Goal: Task Accomplishment & Management: Manage account settings

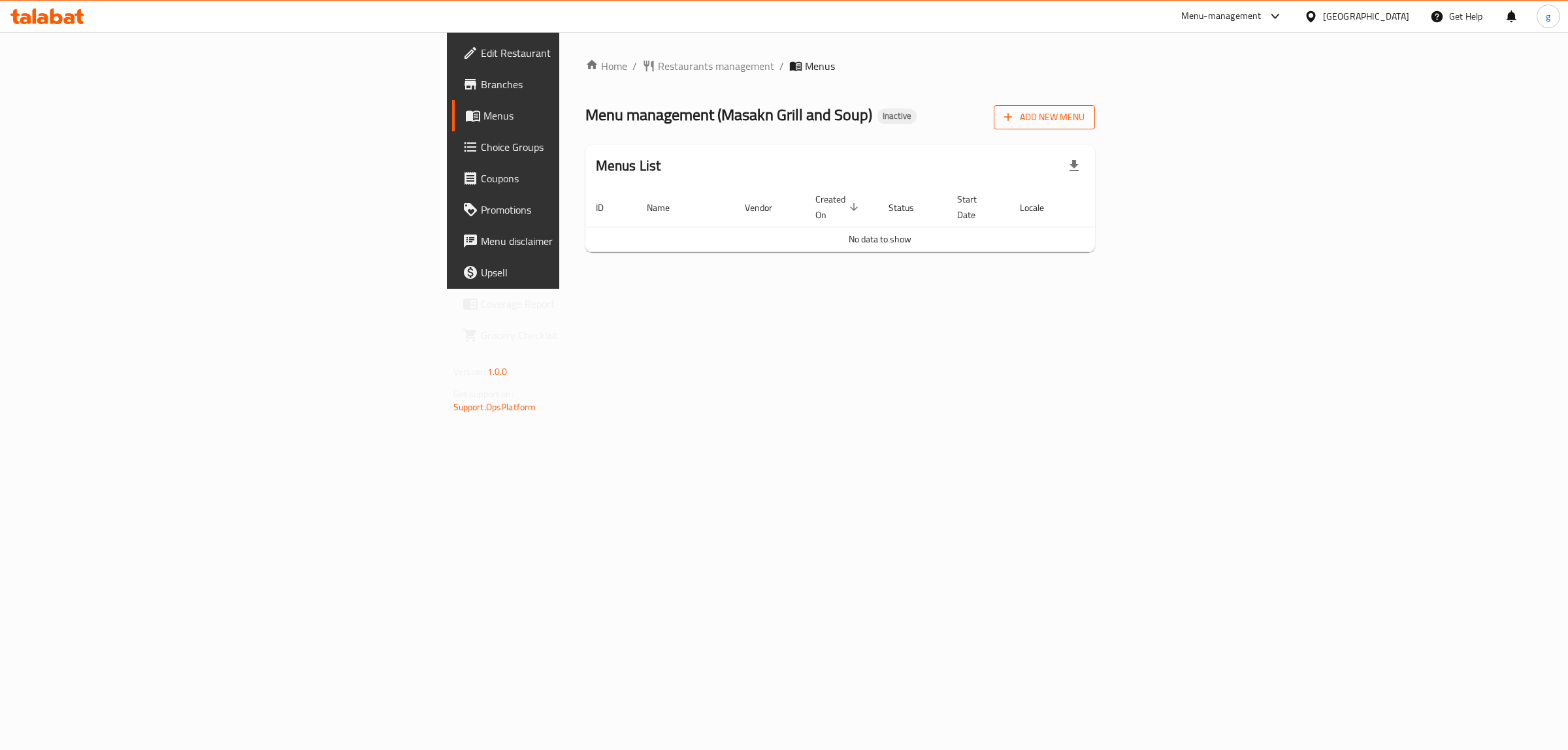
click at [1085, 120] on span "Add New Menu" at bounding box center [1044, 118] width 81 height 16
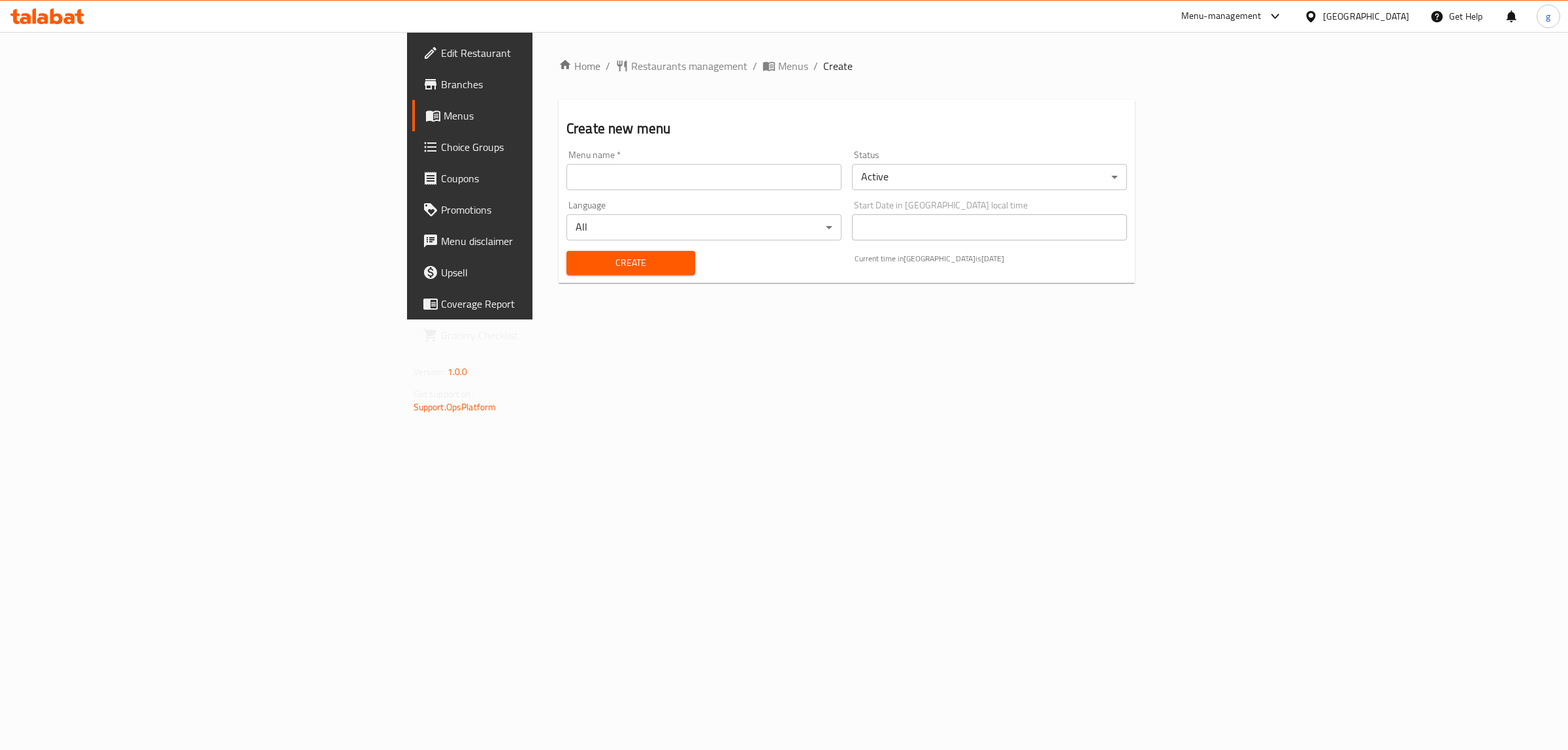
click at [567, 164] on input "text" at bounding box center [704, 177] width 275 height 26
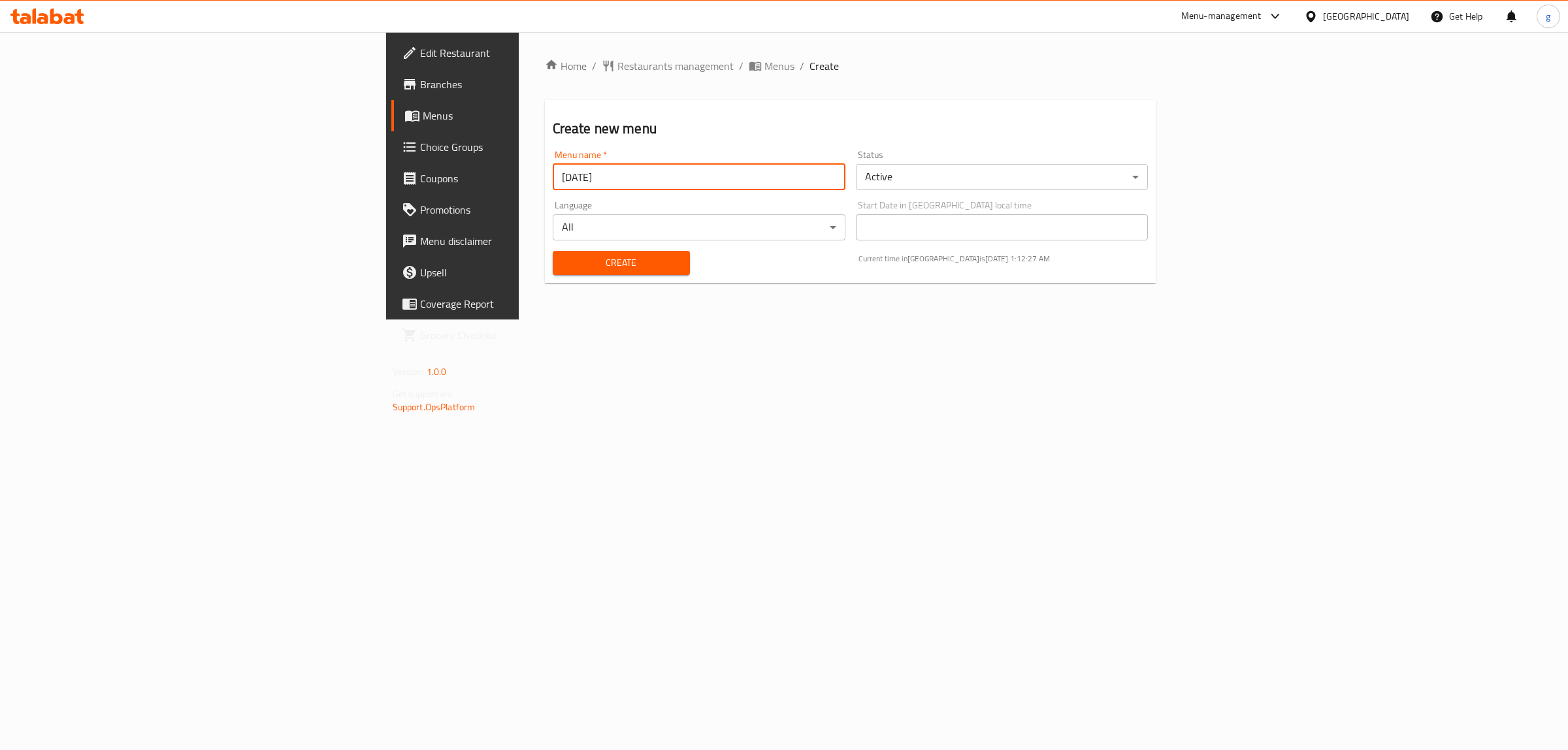
type input "[DATE]"
click at [545, 284] on div "Home / Restaurants management / Menus / Create Create new menu Menu name   * [D…" at bounding box center [851, 175] width 612 height 235
click at [553, 272] on button "Create" at bounding box center [622, 263] width 137 height 24
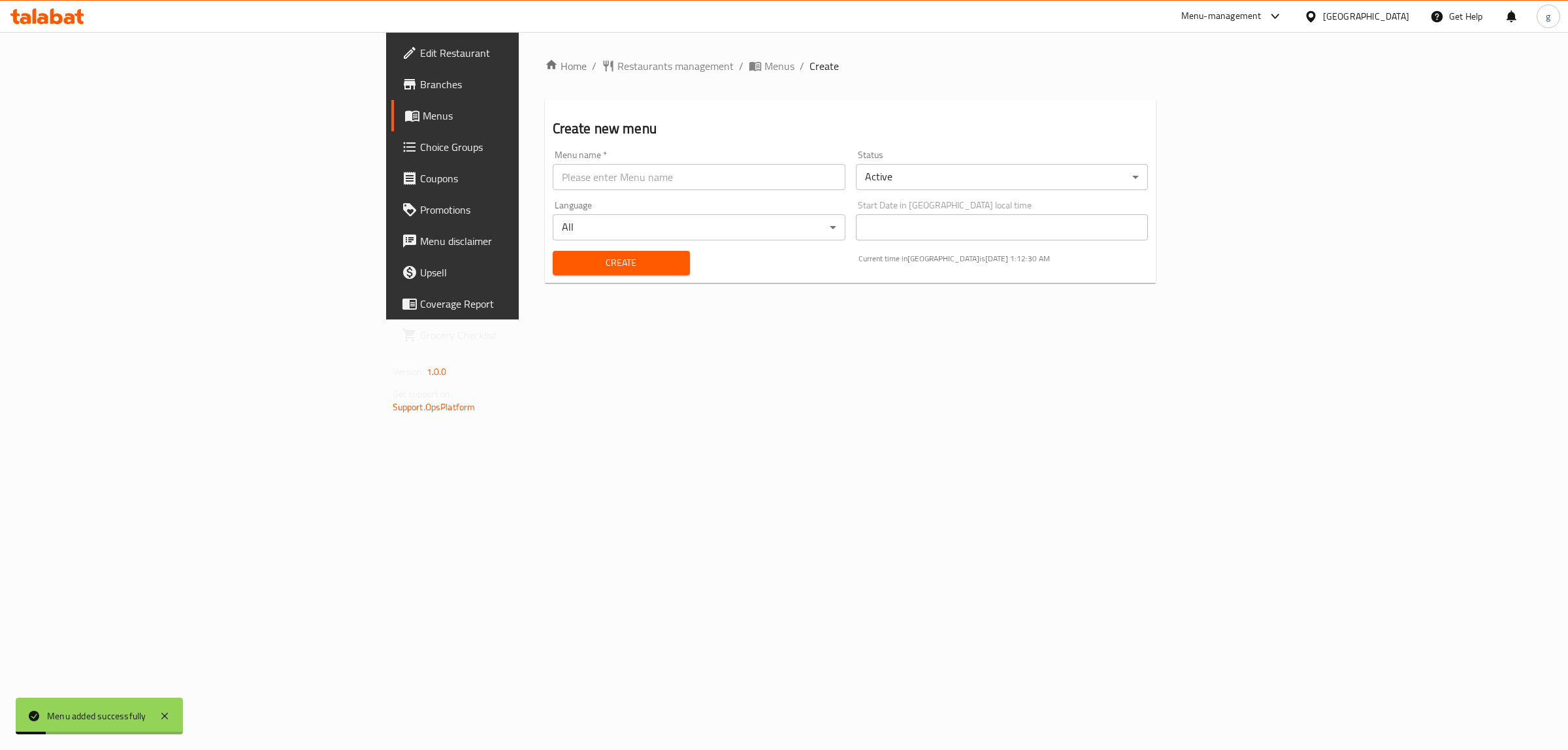
click at [422, 120] on span "Menus" at bounding box center [530, 116] width 215 height 16
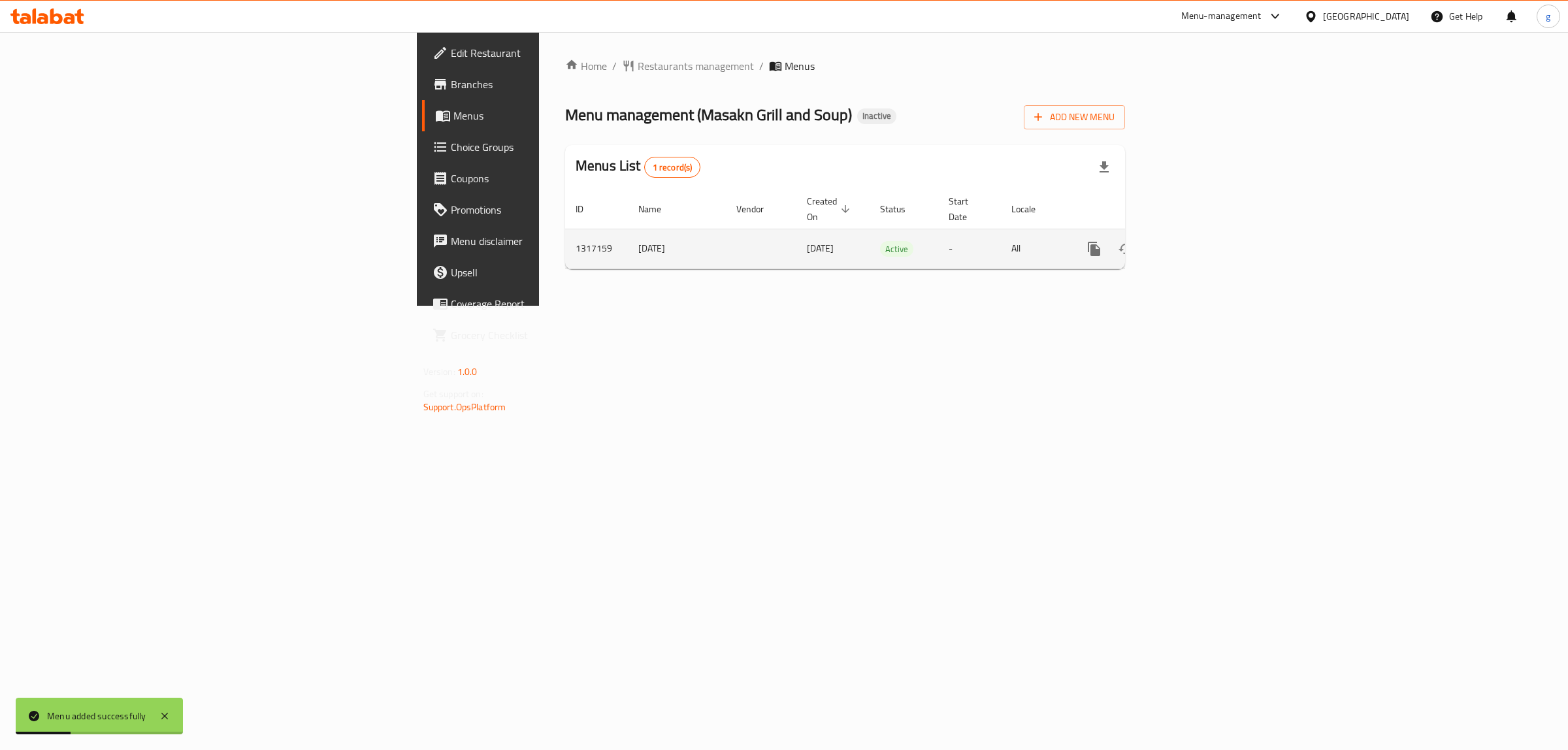
click at [1196, 241] on icon "enhanced table" at bounding box center [1188, 249] width 16 height 16
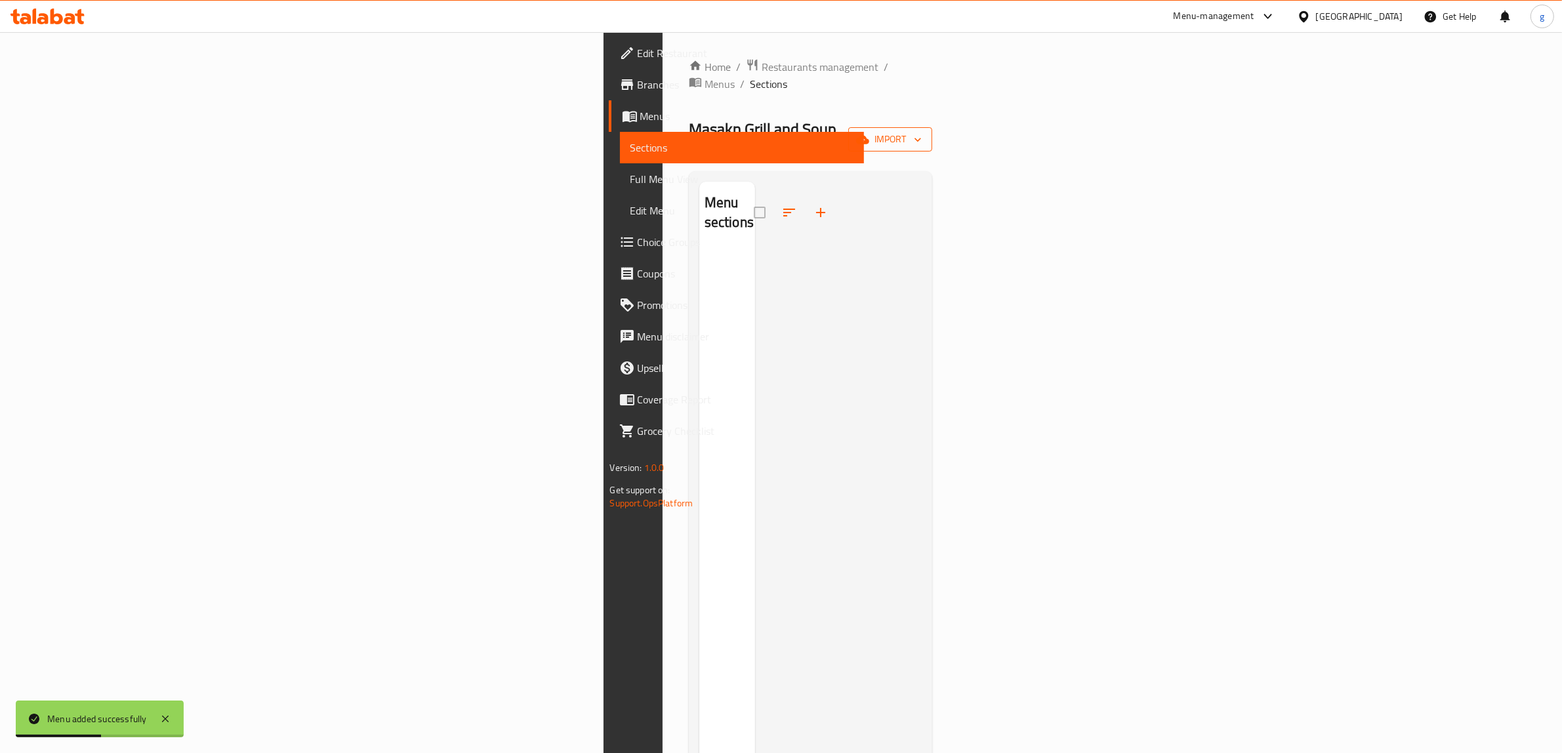
click at [932, 127] on button "import" at bounding box center [890, 139] width 84 height 24
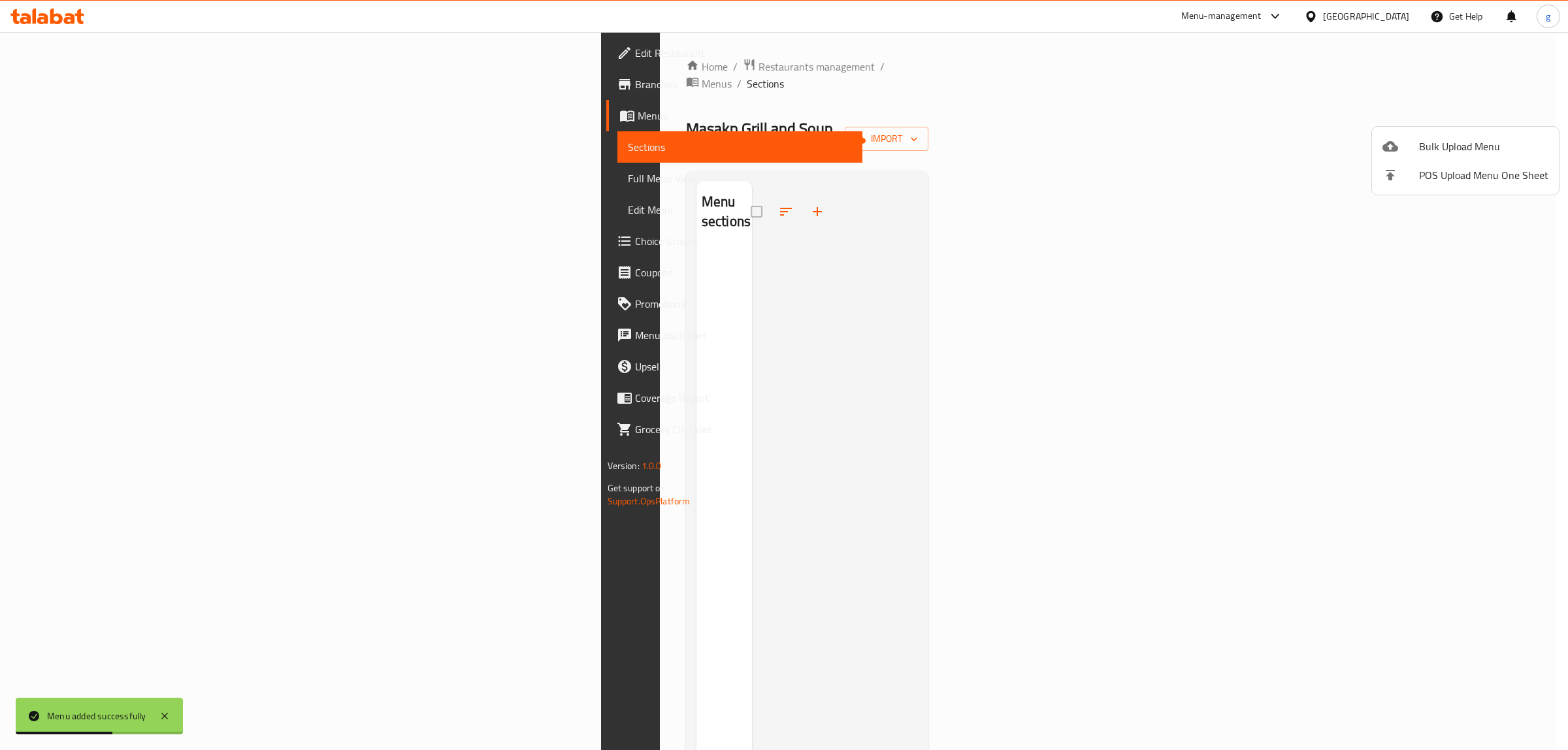
click at [1498, 151] on span "Bulk Upload Menu" at bounding box center [1484, 146] width 130 height 16
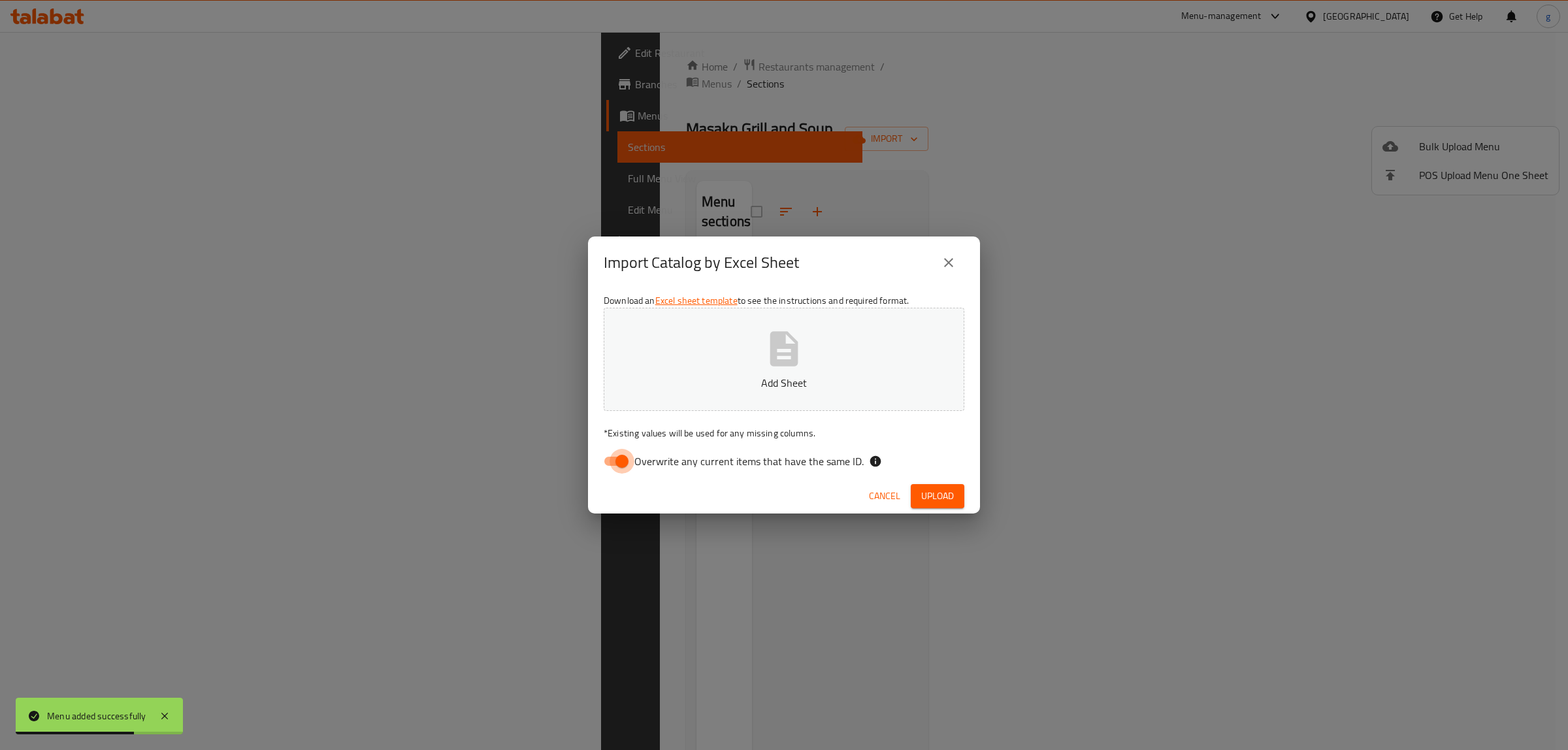
click at [620, 468] on input "Overwrite any current items that have the same ID." at bounding box center [622, 461] width 75 height 25
checkbox input "false"
click at [789, 351] on icon "button" at bounding box center [784, 349] width 42 height 42
click at [929, 497] on span "Upload" at bounding box center [937, 496] width 33 height 16
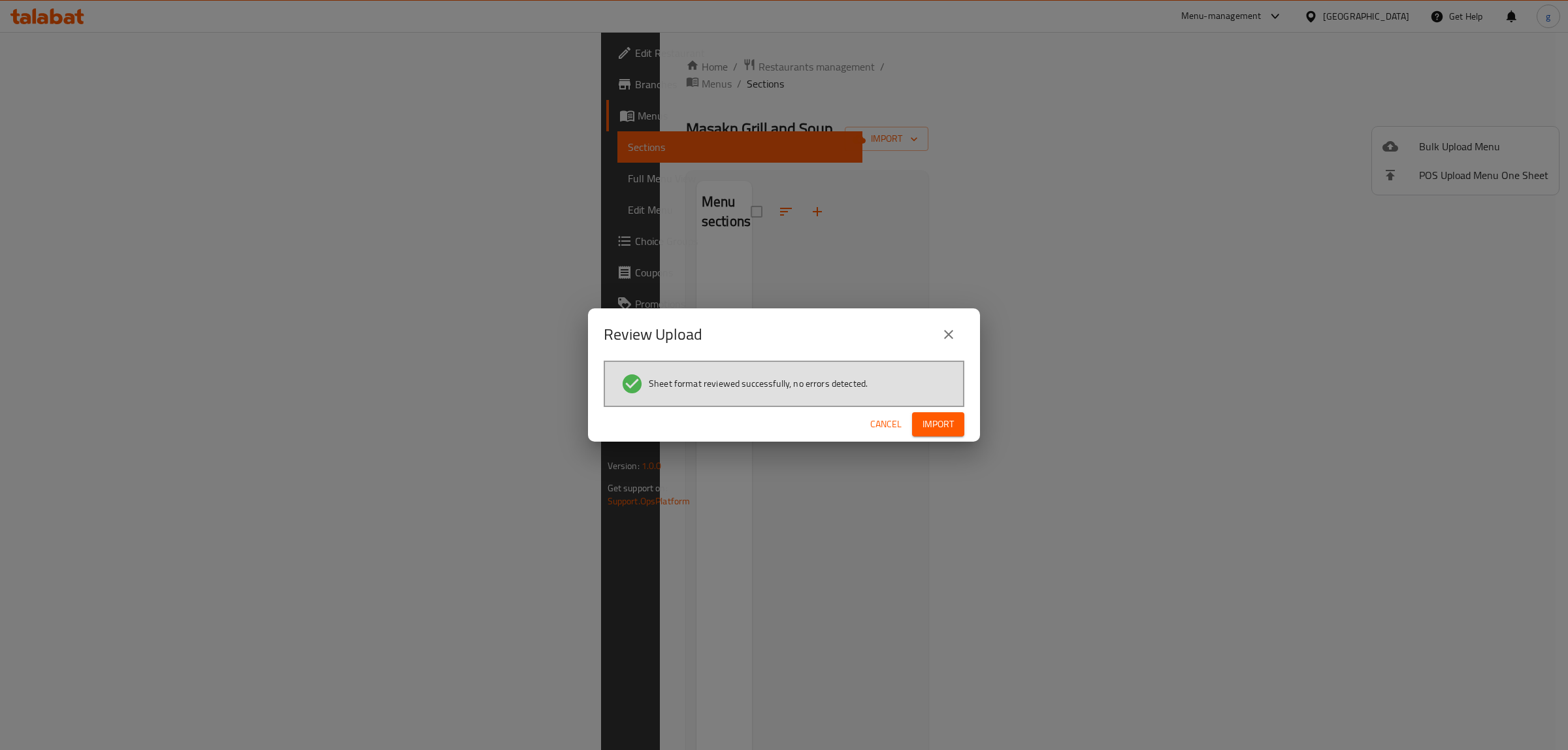
click at [958, 428] on button "Import" at bounding box center [938, 424] width 52 height 24
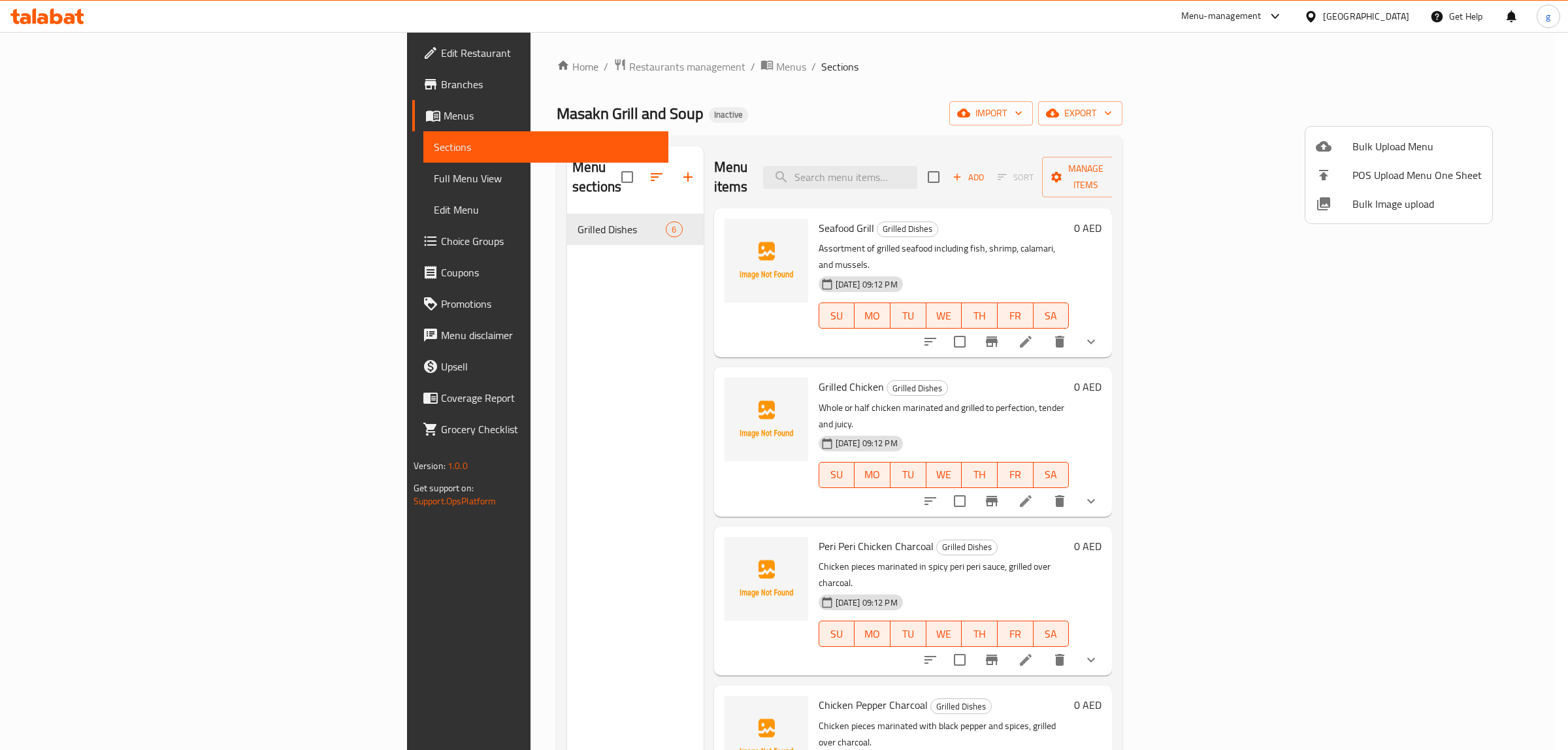
click at [75, 177] on div at bounding box center [784, 375] width 1568 height 750
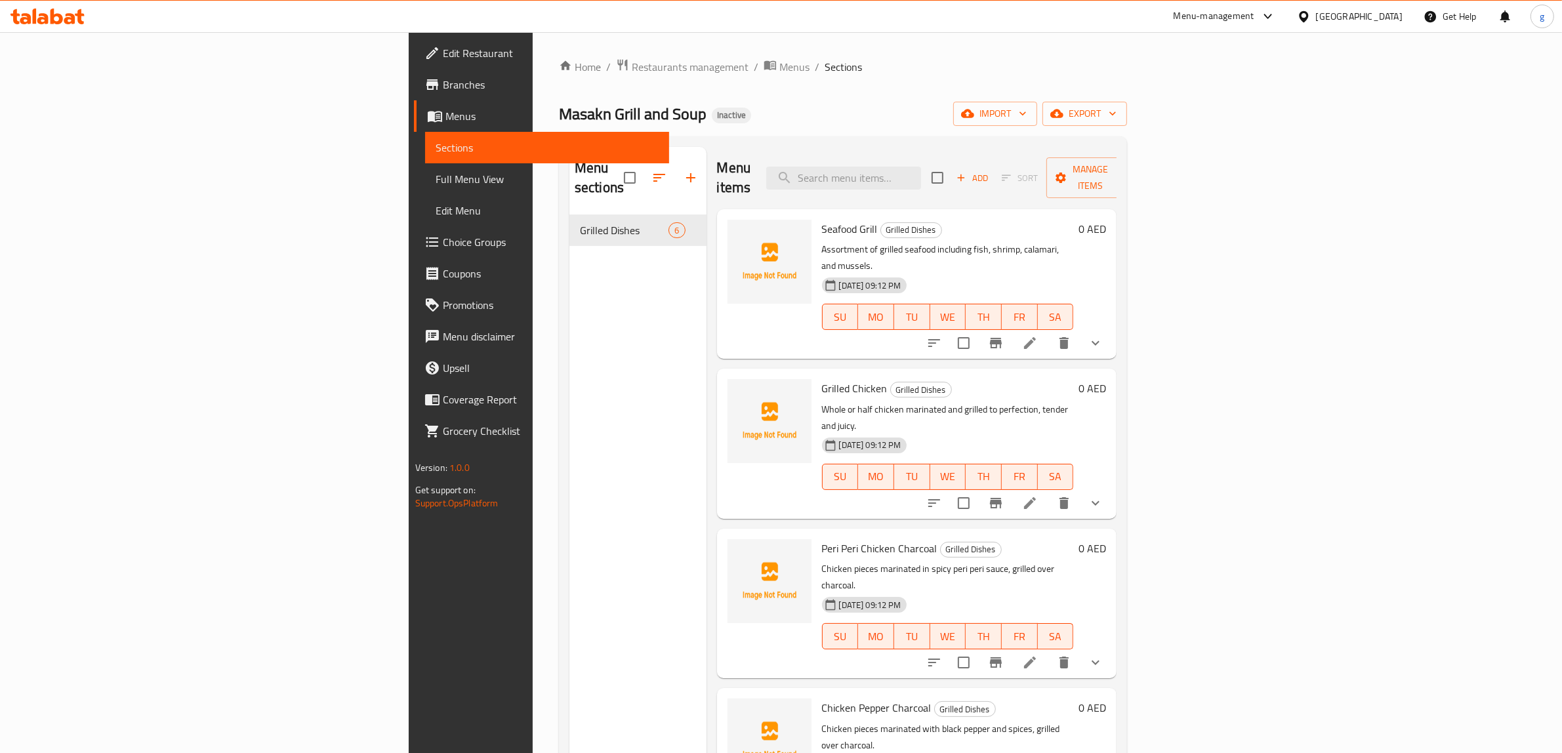
click at [436, 178] on span "Full Menu View" at bounding box center [548, 179] width 224 height 16
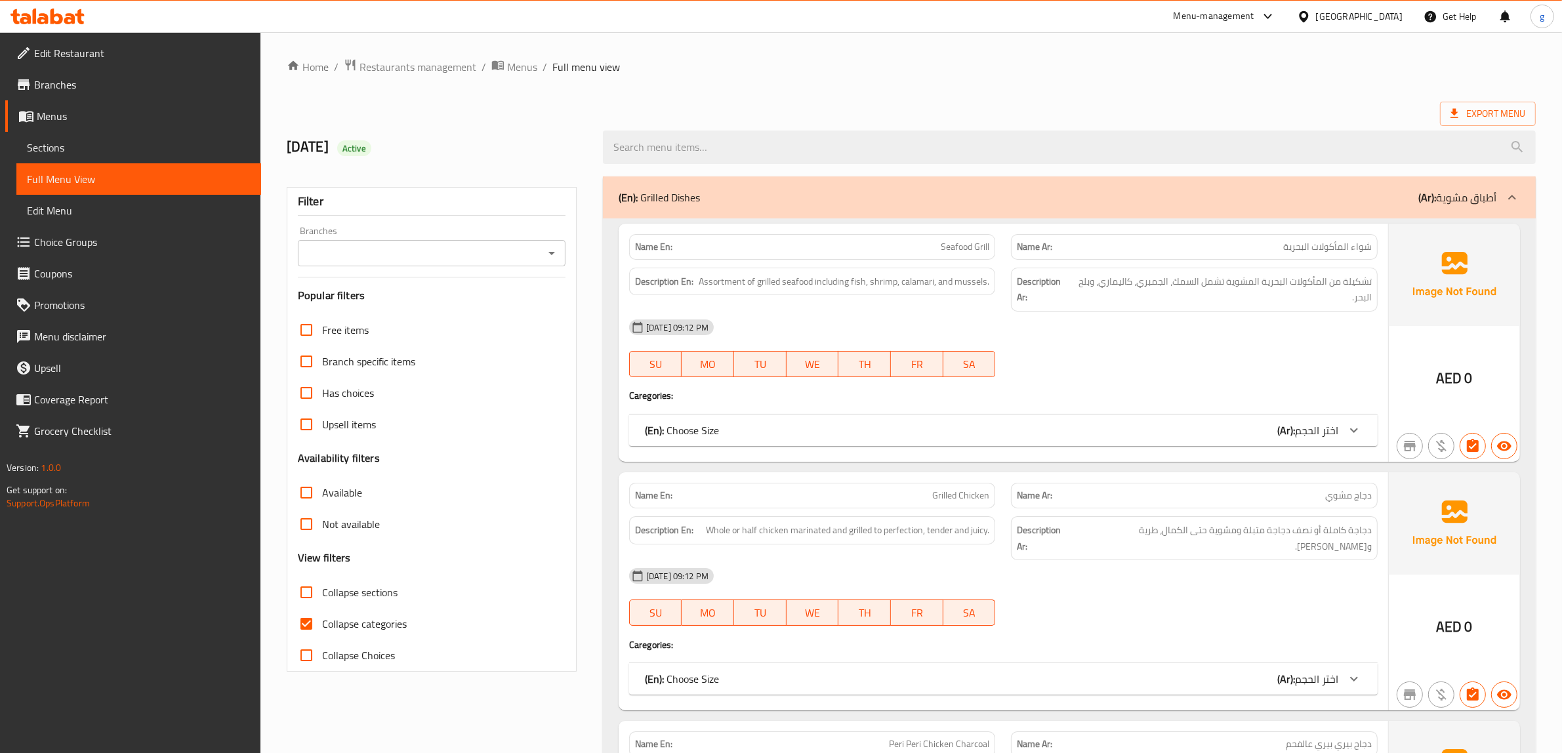
click at [314, 620] on input "Collapse categories" at bounding box center [306, 623] width 31 height 31
checkbox input "false"
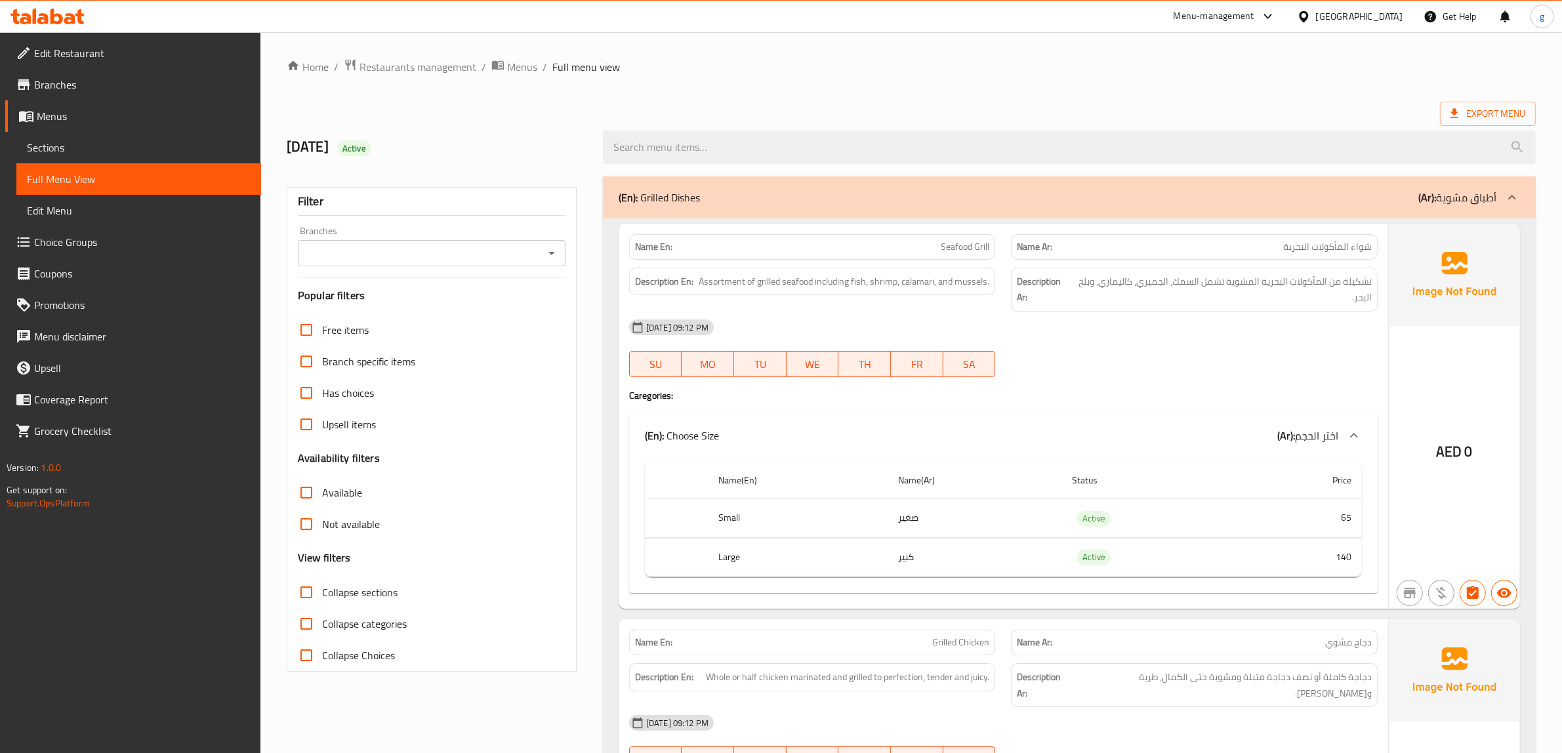
click at [962, 251] on span "Seafood Grill" at bounding box center [965, 247] width 49 height 14
copy span "Seafood Grill"
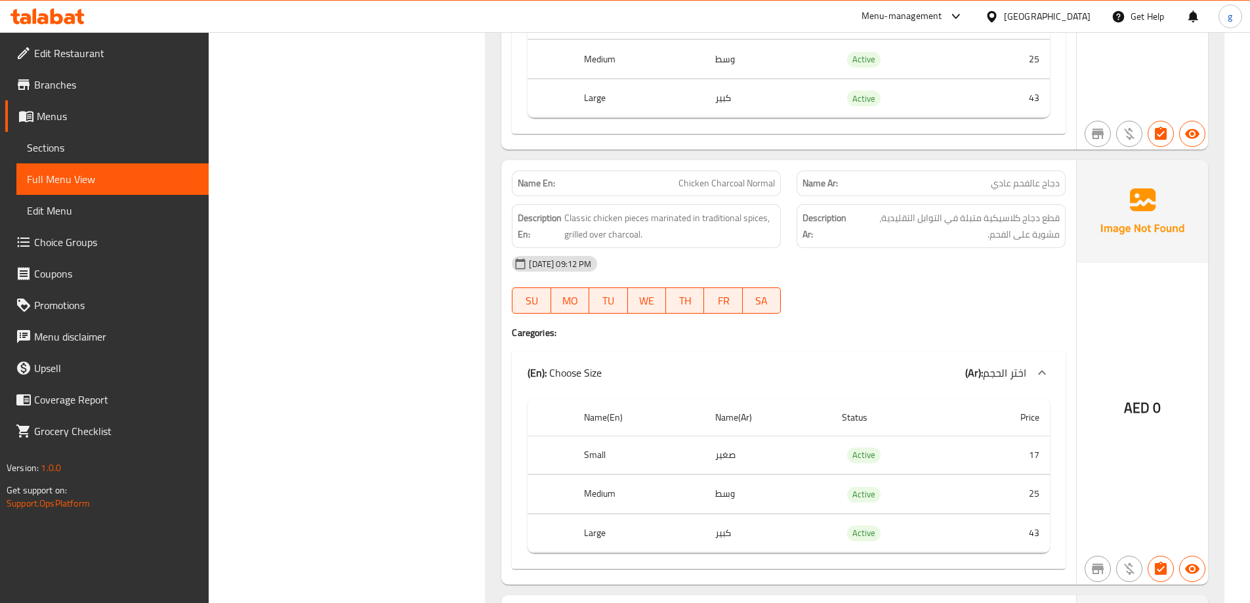
scroll to position [1673, 0]
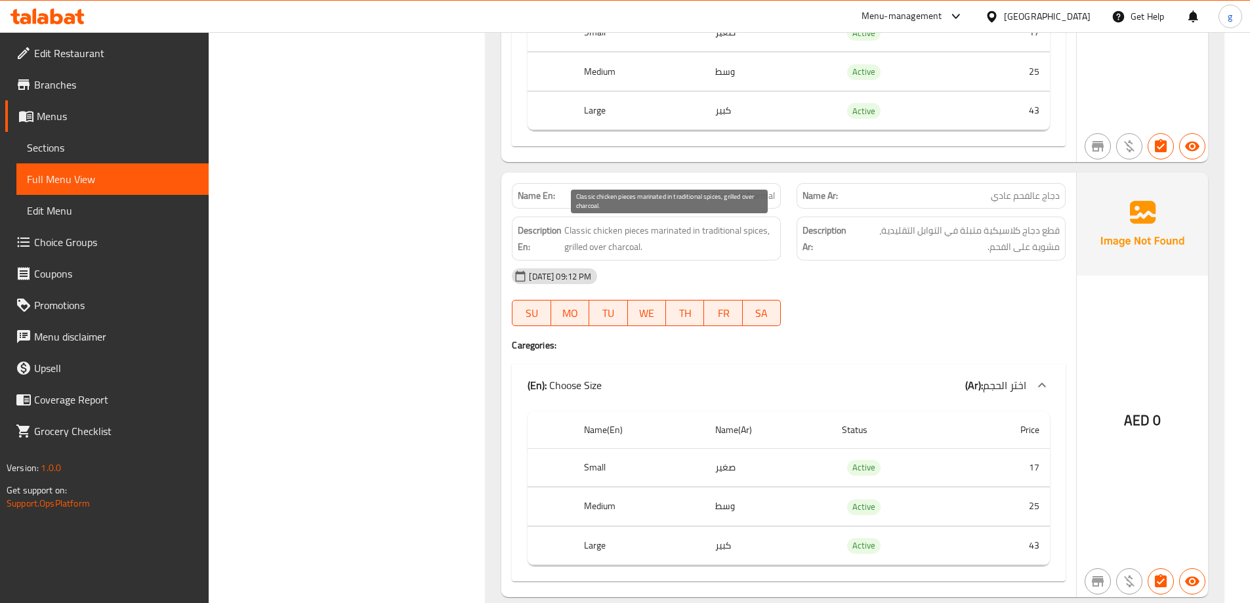
click at [632, 249] on span "Classic chicken pieces marinated in traditional spices, grilled over charcoal." at bounding box center [669, 238] width 211 height 32
click at [769, 237] on span "Classic chicken pieces marinated in traditional spices, grilled over charcoal." at bounding box center [669, 238] width 211 height 32
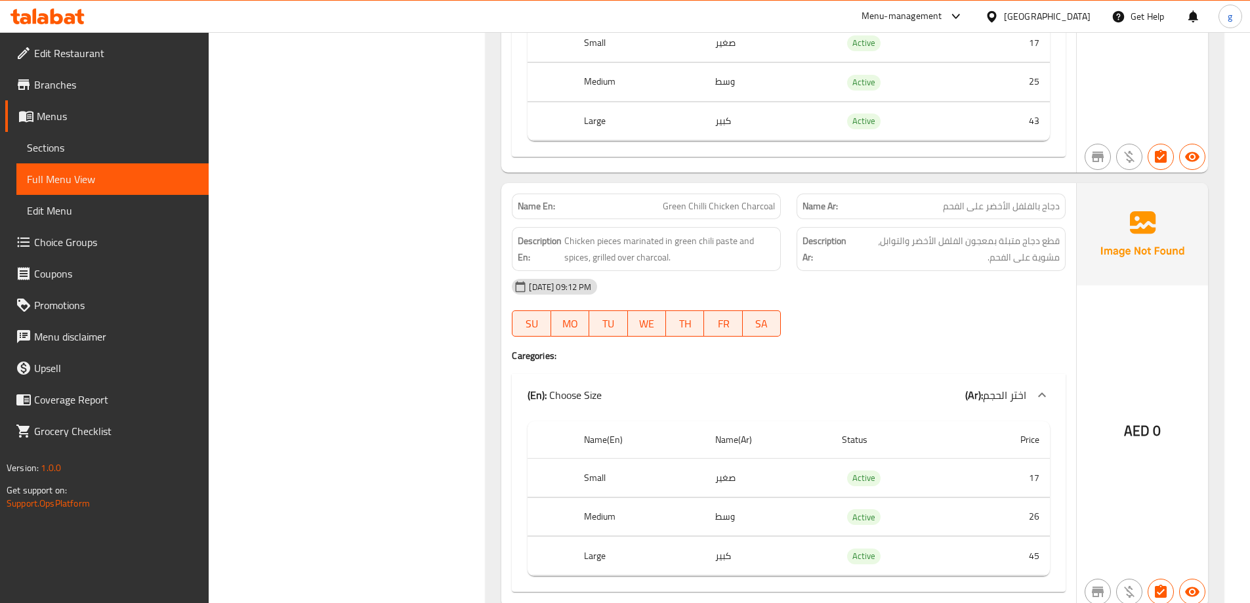
scroll to position [2154, 0]
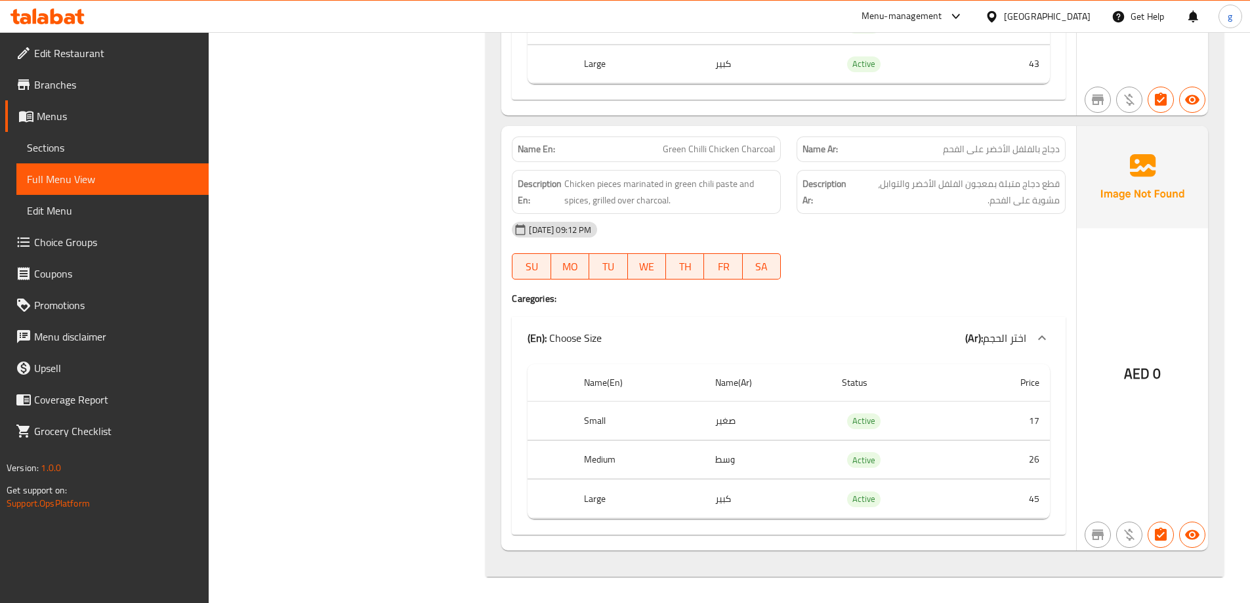
click at [700, 149] on span "Green Chilli Chicken Charcoal" at bounding box center [718, 149] width 112 height 14
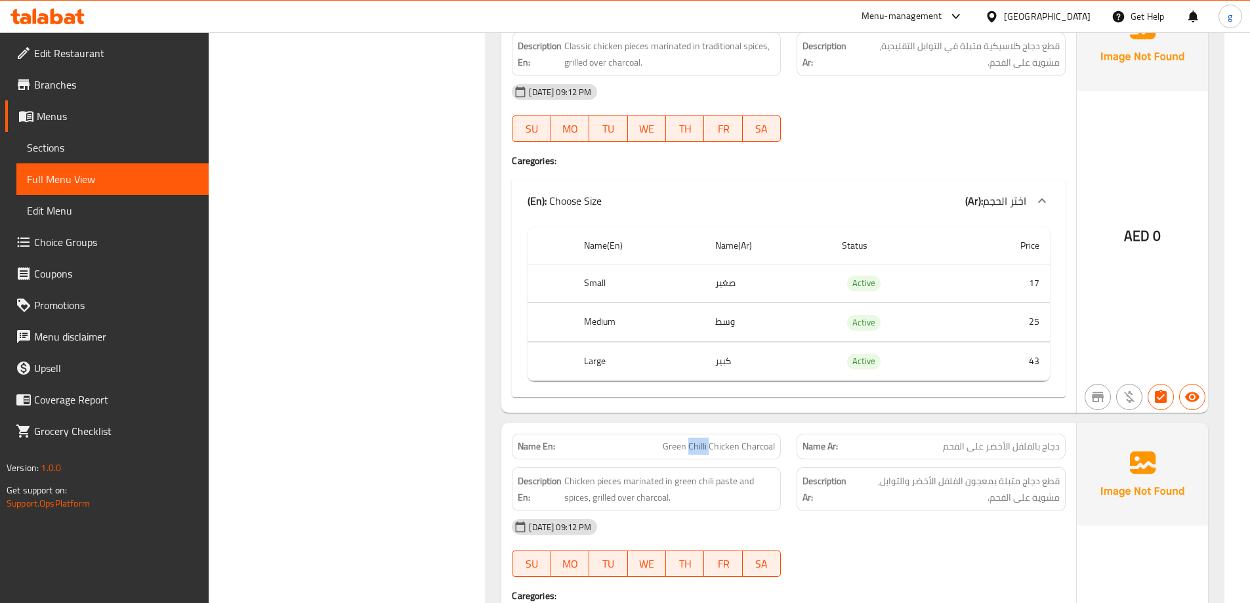
scroll to position [1957, 0]
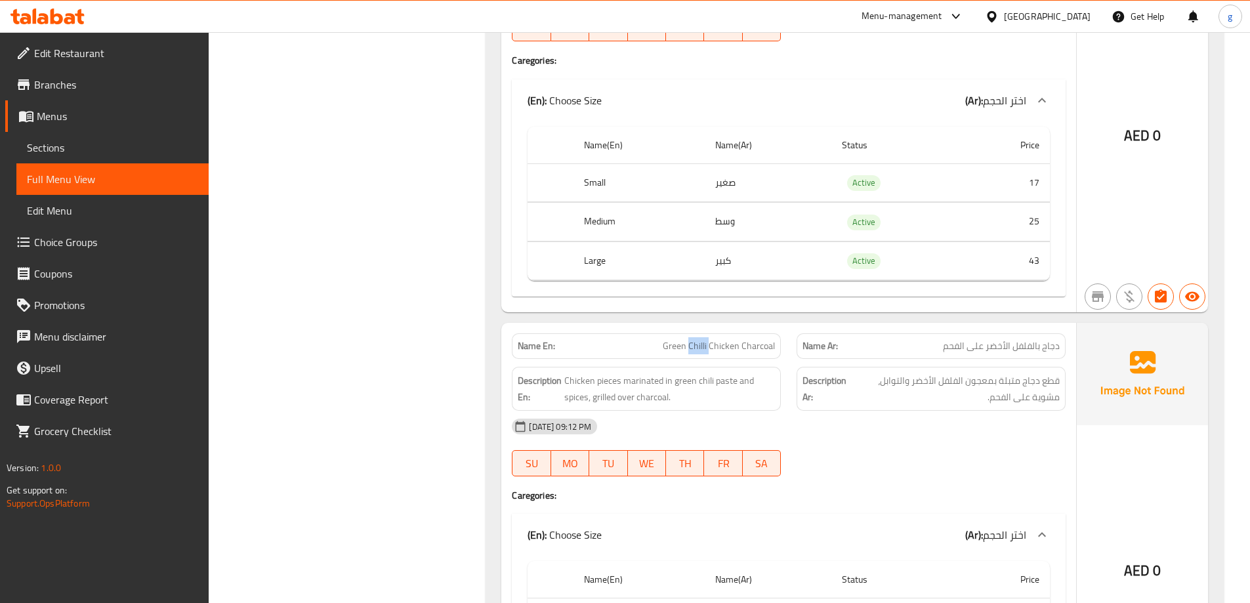
click at [698, 348] on span "Green Chilli Chicken Charcoal" at bounding box center [718, 346] width 112 height 14
drag, startPoint x: 689, startPoint y: 342, endPoint x: 707, endPoint y: 349, distance: 18.9
click at [707, 349] on span "Green Chilli Chicken Charcoal" at bounding box center [718, 346] width 112 height 14
copy span "Chilli"
click at [705, 350] on span "Green Chilli Chicken Charcoal" at bounding box center [718, 346] width 112 height 14
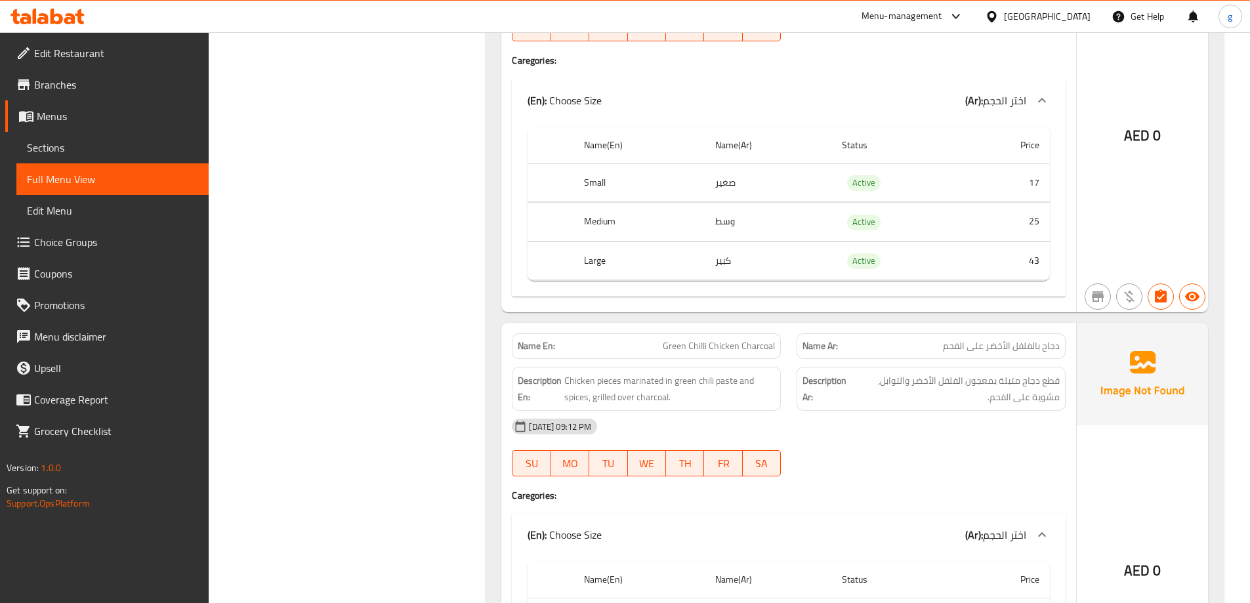
click at [706, 352] on span "Green Chilli Chicken Charcoal" at bounding box center [718, 346] width 112 height 14
click at [693, 350] on span "Green Chilli Chicken Charcoal" at bounding box center [718, 346] width 112 height 14
click at [695, 349] on span "Green Chilli Chicken Charcoal" at bounding box center [718, 346] width 112 height 14
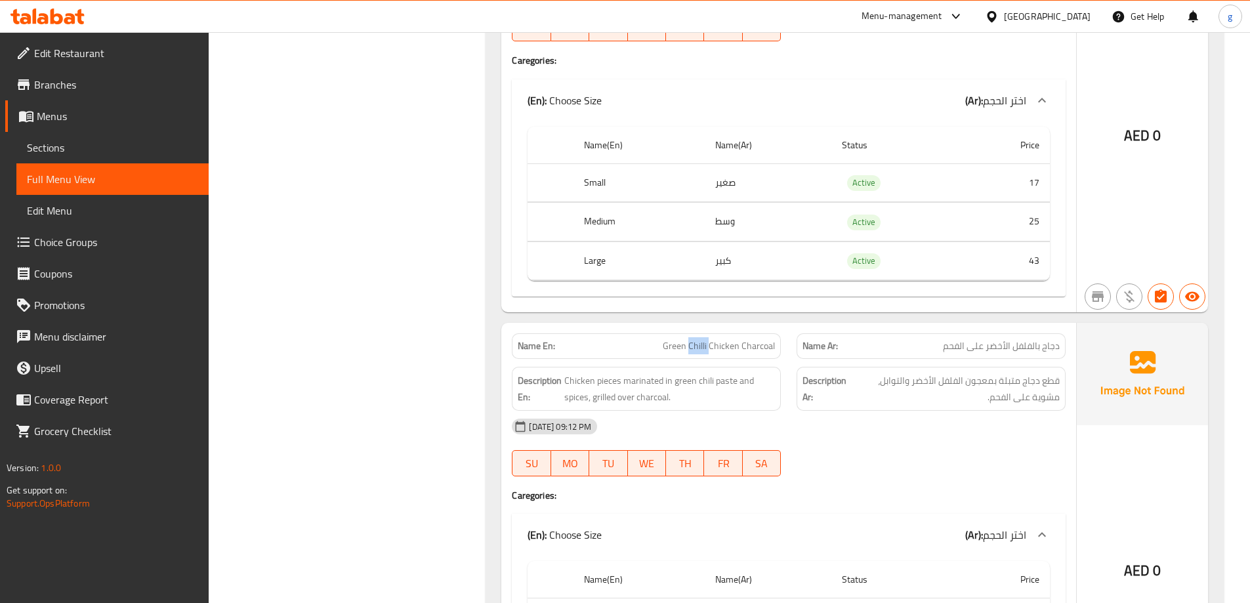
click at [708, 345] on span "Green Chilli Chicken Charcoal" at bounding box center [718, 346] width 112 height 14
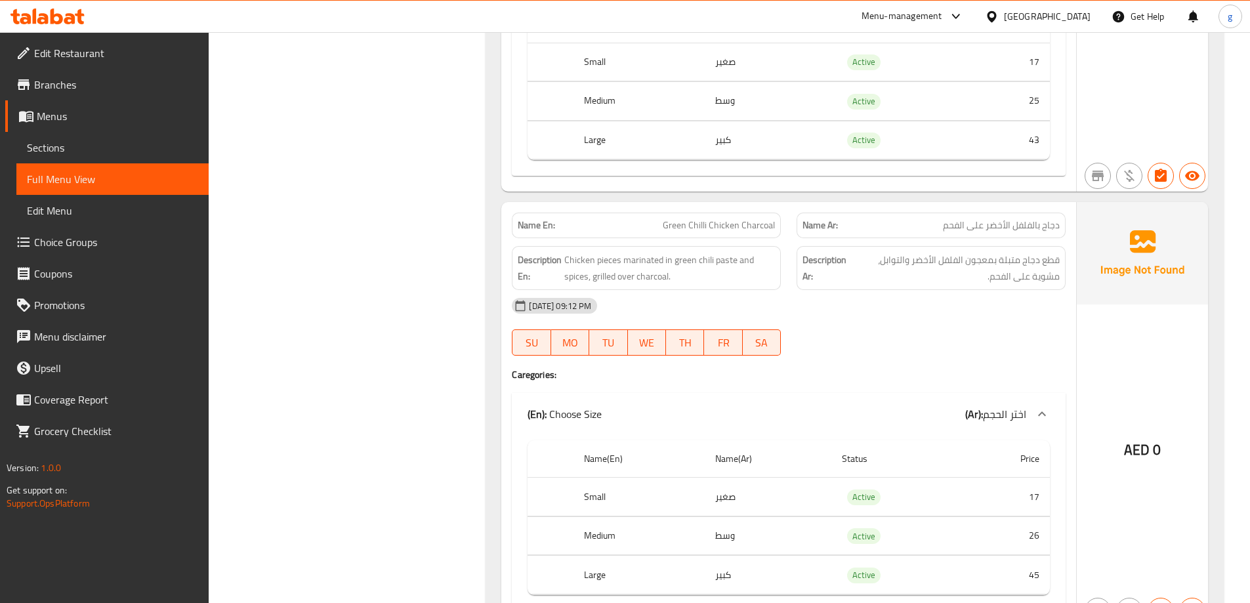
scroll to position [2154, 0]
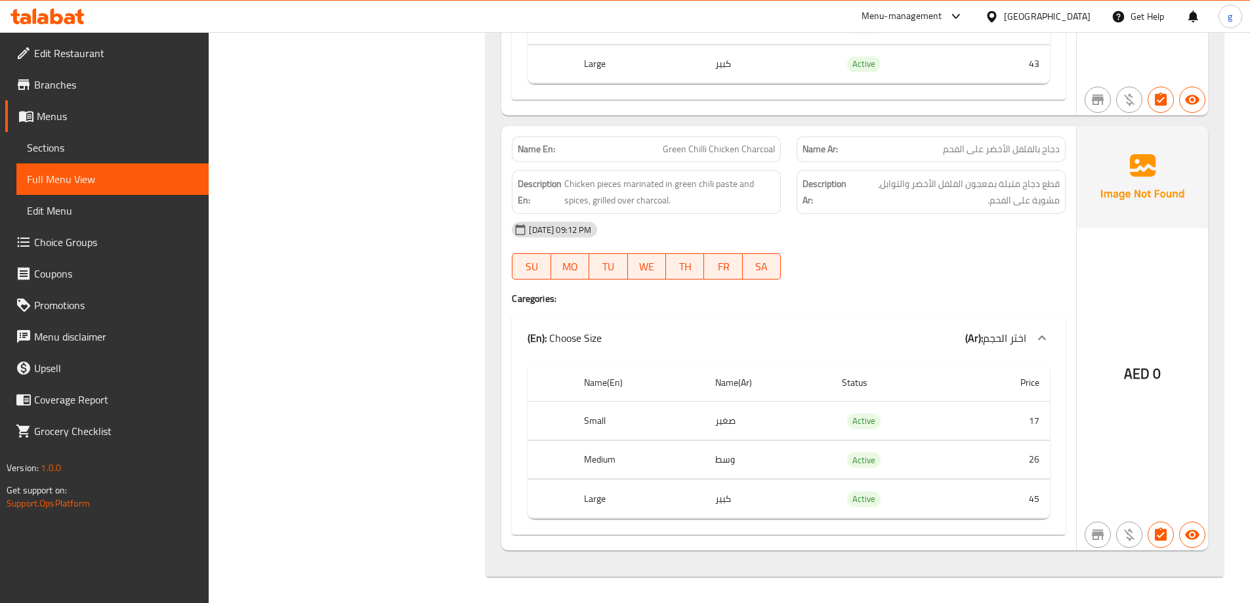
click at [706, 151] on span "Green Chilli Chicken Charcoal" at bounding box center [718, 149] width 112 height 14
copy span "Green Chilli Chicken Charcoal"
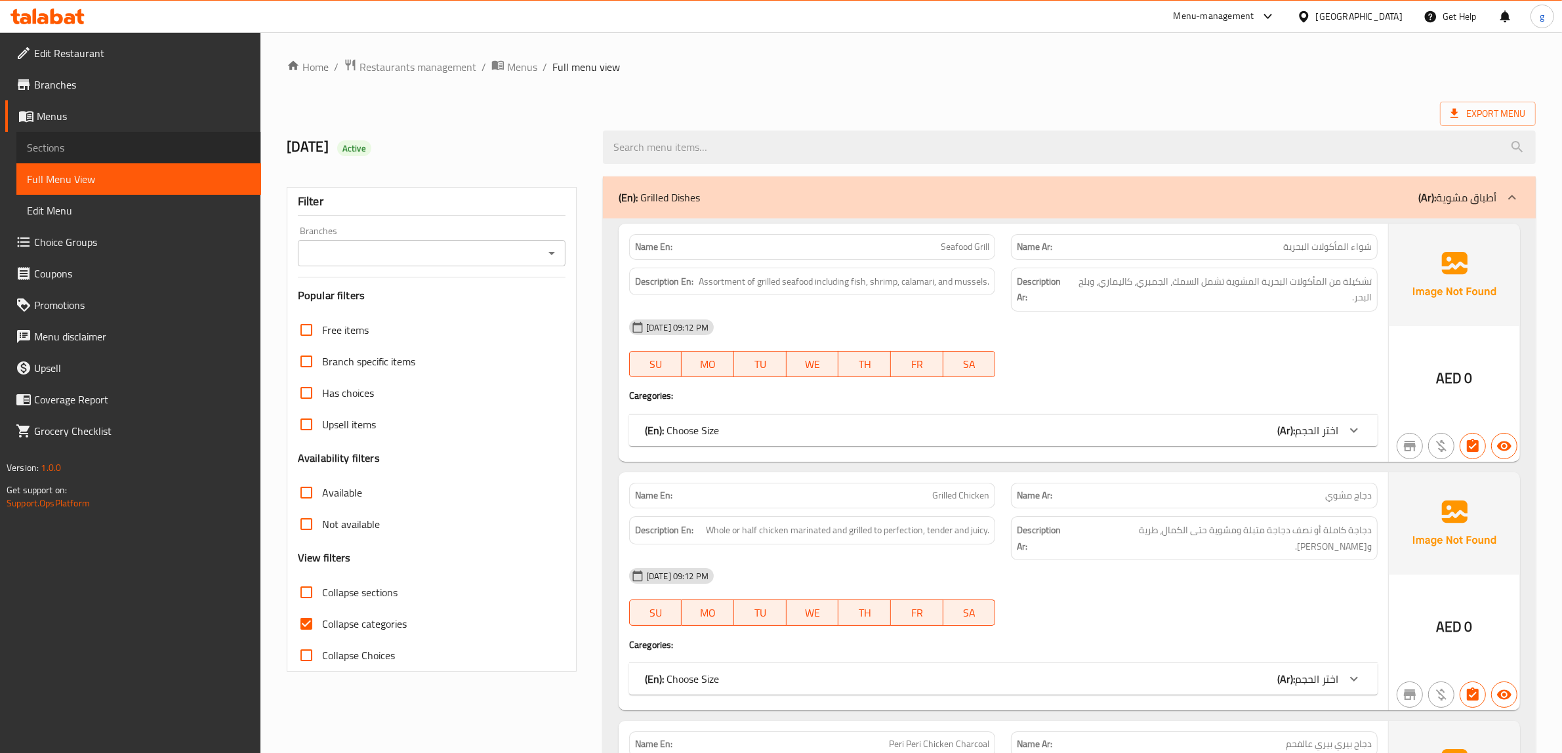
click at [69, 146] on span "Sections" at bounding box center [139, 148] width 224 height 16
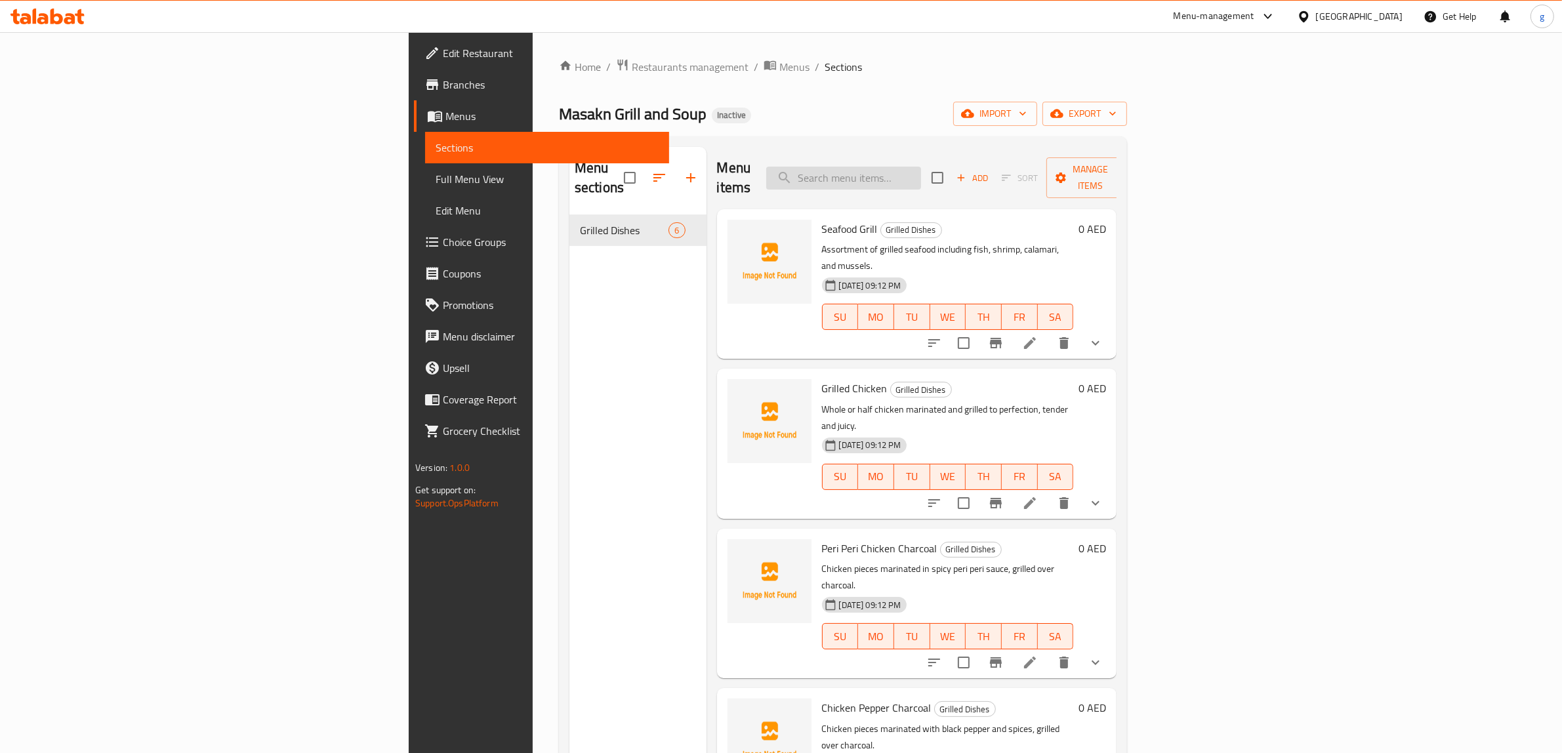
drag, startPoint x: 936, startPoint y: 178, endPoint x: 943, endPoint y: 164, distance: 15.9
click at [921, 178] on input "search" at bounding box center [843, 178] width 155 height 23
paste input "Seafood Grill"
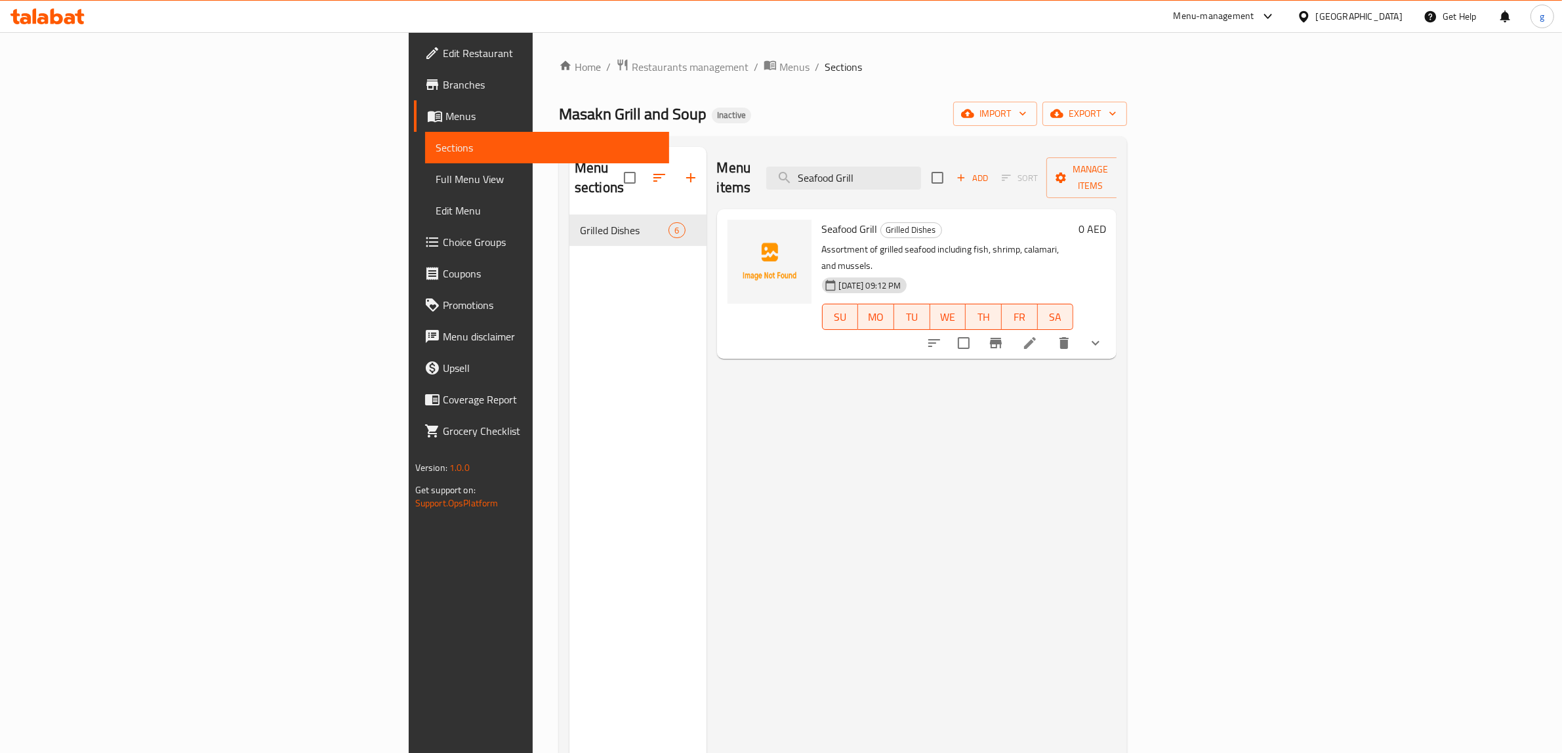
type input "Seafood Grill"
click at [1036, 337] on icon at bounding box center [1030, 343] width 12 height 12
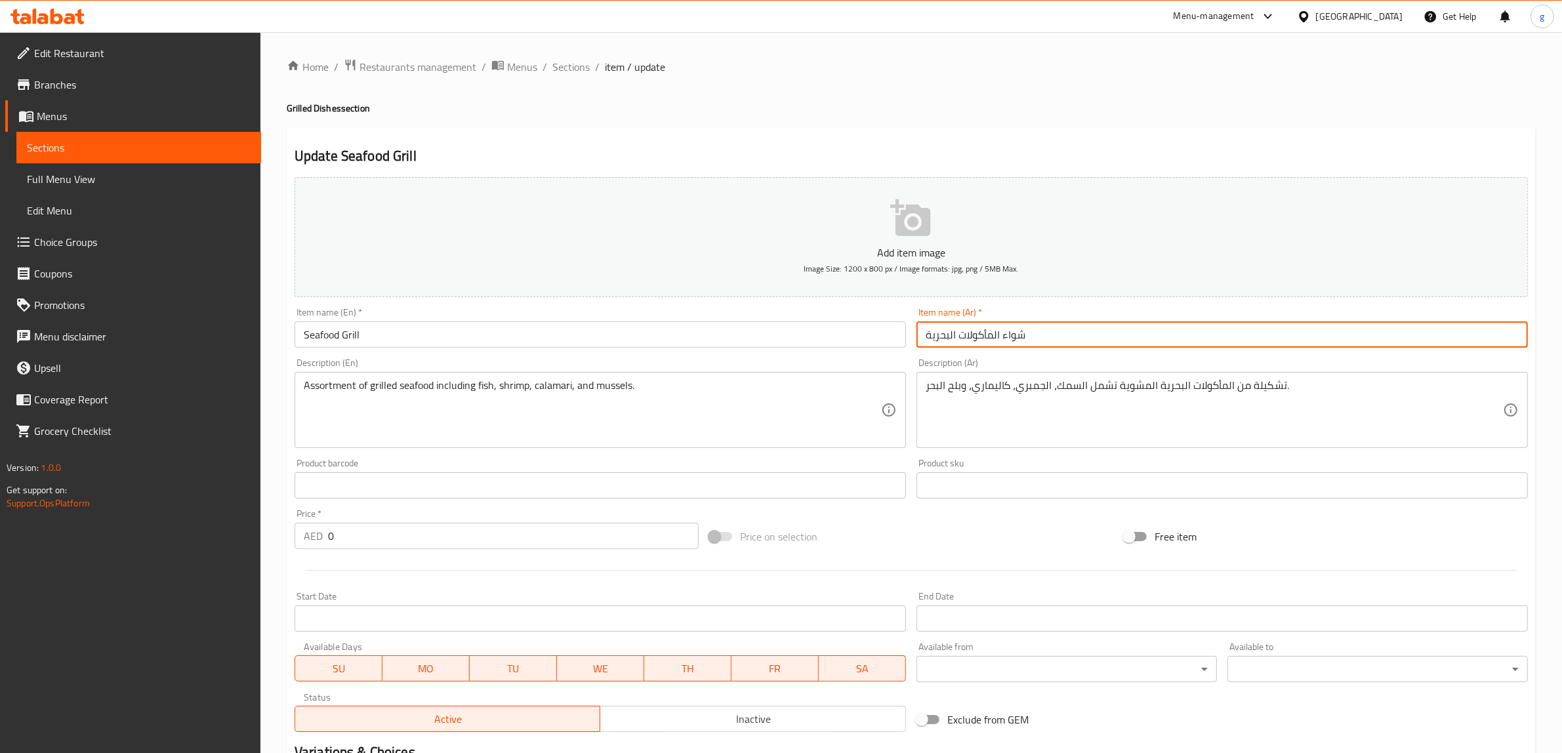
drag, startPoint x: 1001, startPoint y: 336, endPoint x: 1087, endPoint y: 358, distance: 88.8
click at [1087, 358] on div "Add item image Image Size: 1200 x 800 px / Image formats: jpg, png / 5MB Max. I…" at bounding box center [911, 454] width 1244 height 565
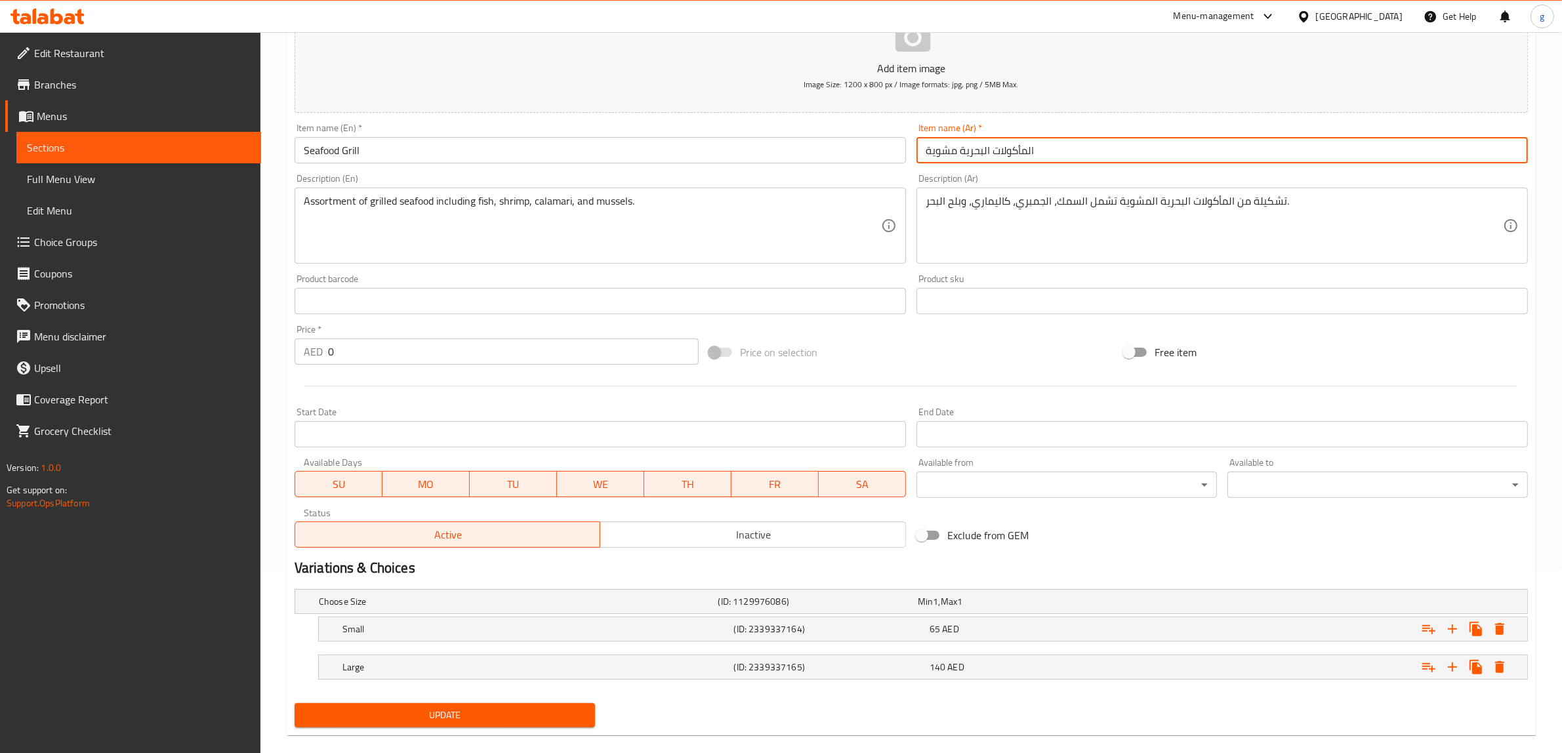
scroll to position [203, 0]
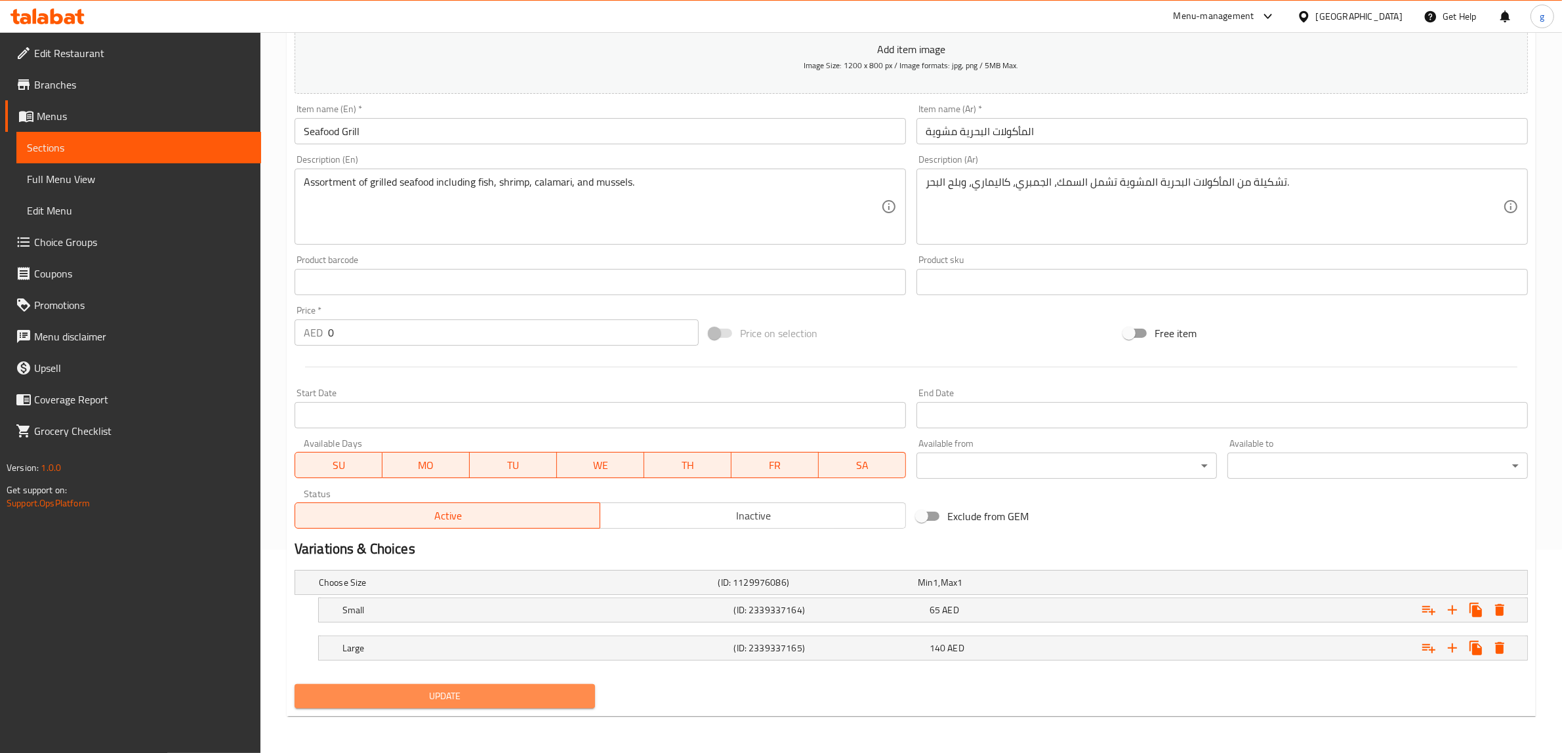
click at [533, 700] on span "Update" at bounding box center [444, 696] width 279 height 16
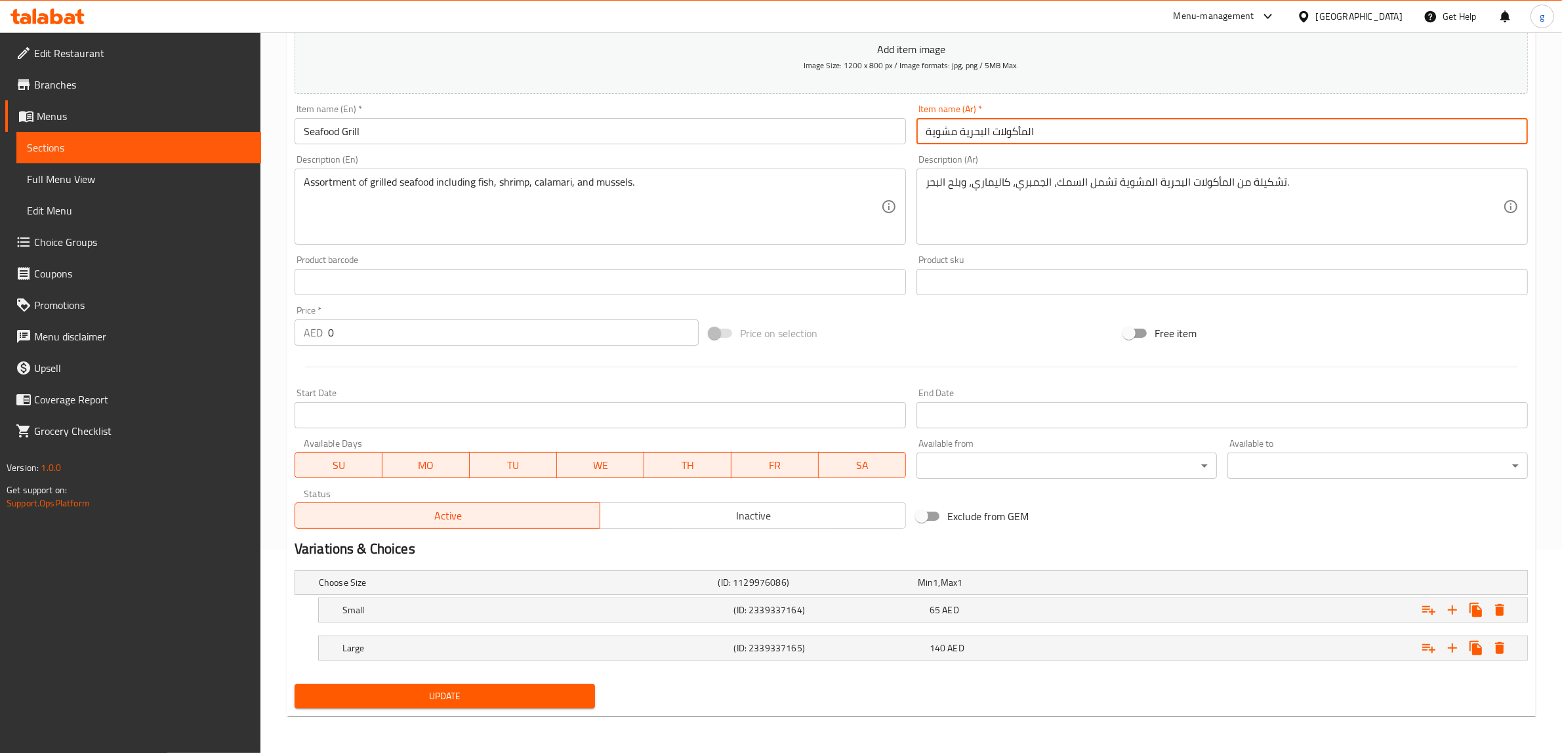
drag, startPoint x: 1027, startPoint y: 132, endPoint x: 1042, endPoint y: 136, distance: 15.4
click at [1042, 136] on input "المأكولات البحرية مشوية" at bounding box center [1221, 131] width 611 height 26
type input "مأكولات البحرية مشوية"
click at [506, 718] on div "Home / Restaurants management / Menus / Sections / item / update Grilled Dishes…" at bounding box center [911, 291] width 1249 height 872
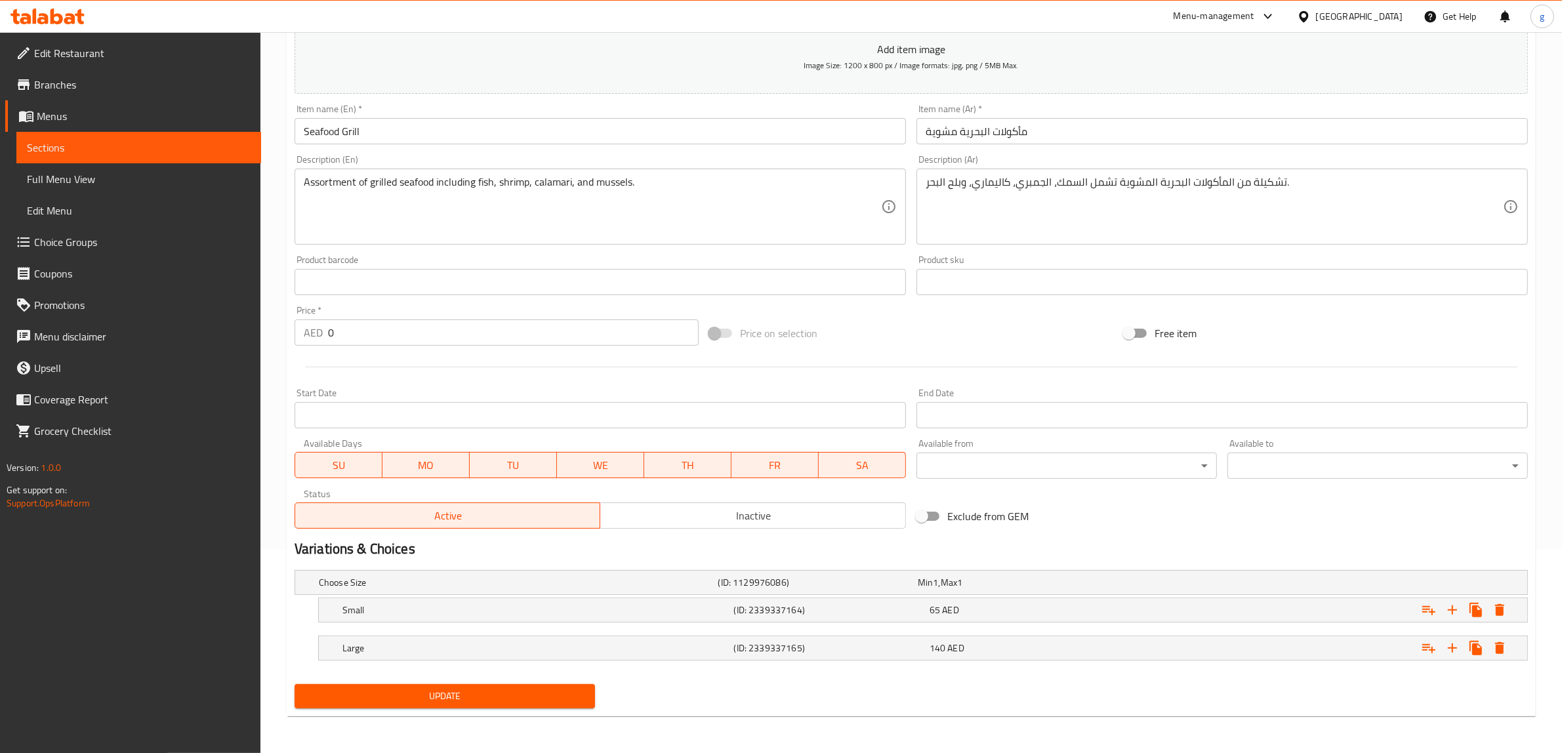
click at [508, 707] on div "Update" at bounding box center [444, 696] width 311 height 35
click at [513, 706] on button "Update" at bounding box center [445, 696] width 300 height 24
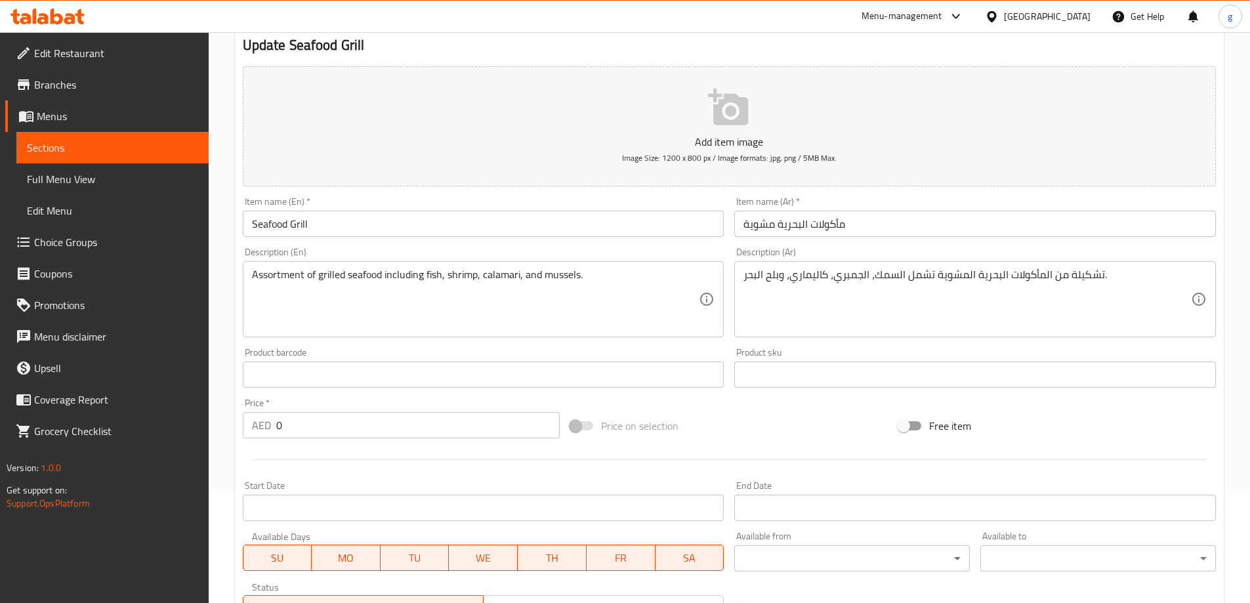
scroll to position [0, 0]
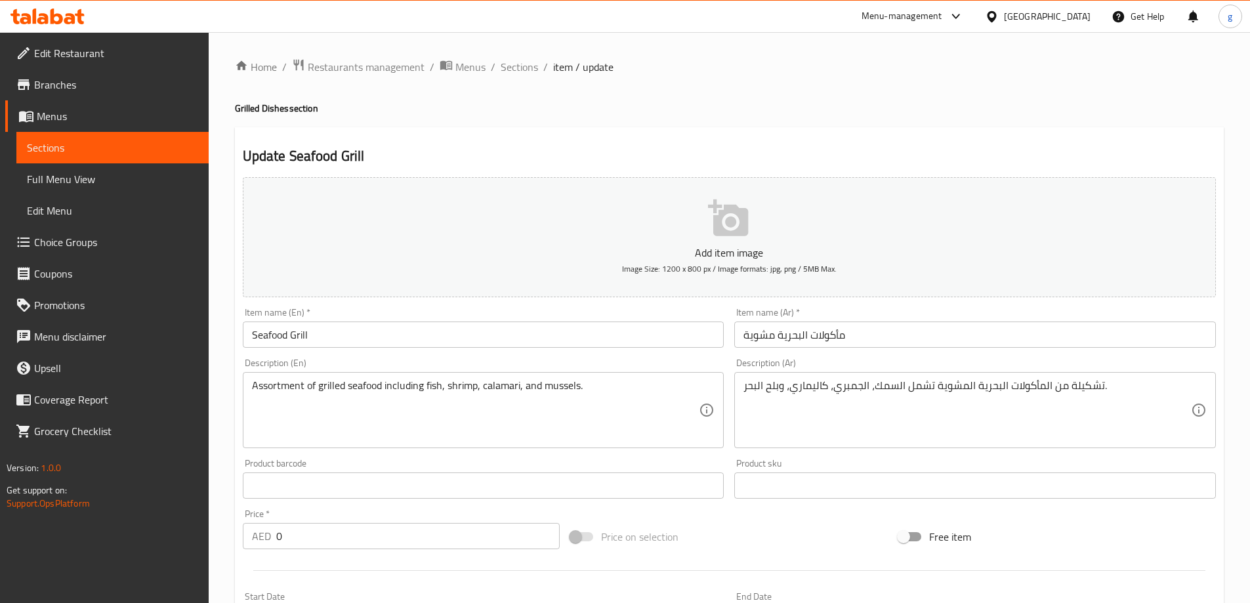
click at [67, 150] on span "Sections" at bounding box center [112, 148] width 171 height 16
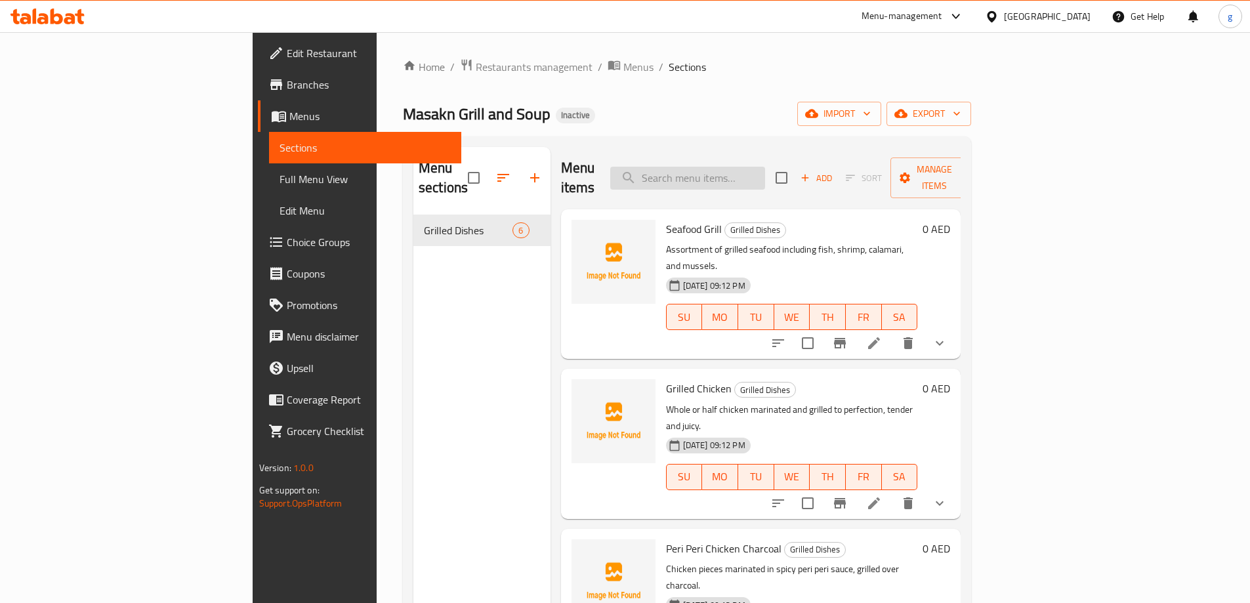
click at [752, 175] on input "search" at bounding box center [687, 178] width 155 height 23
paste input "Green Chilli Chicken Charcoal"
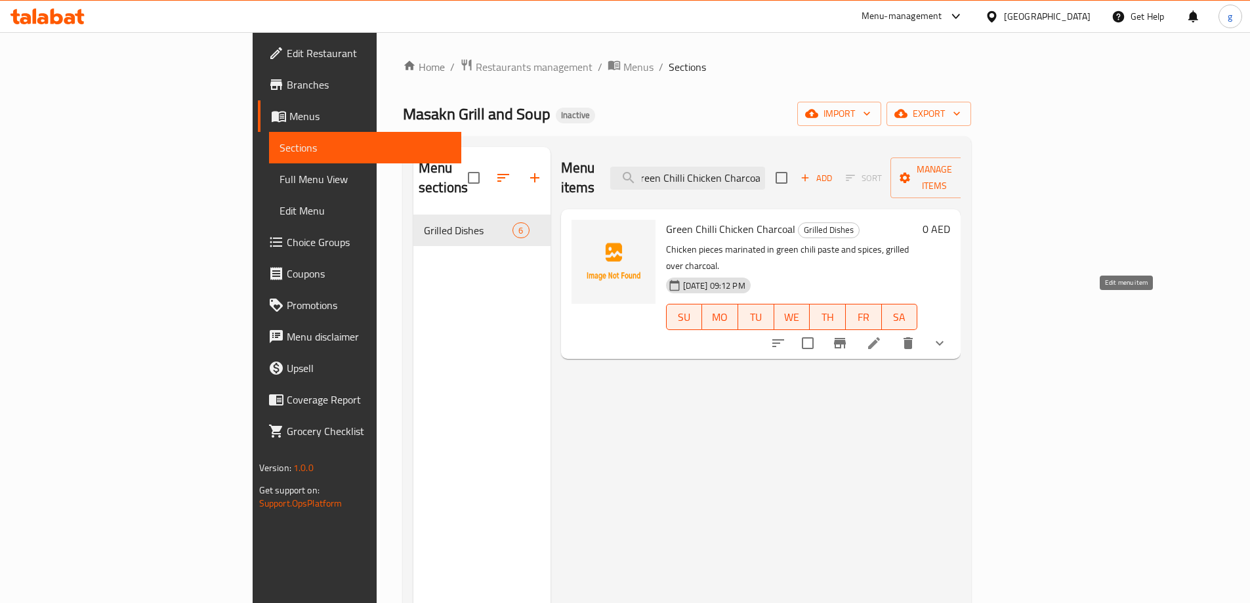
type input "Green Chilli Chicken Charcoal"
click at [882, 335] on icon at bounding box center [874, 343] width 16 height 16
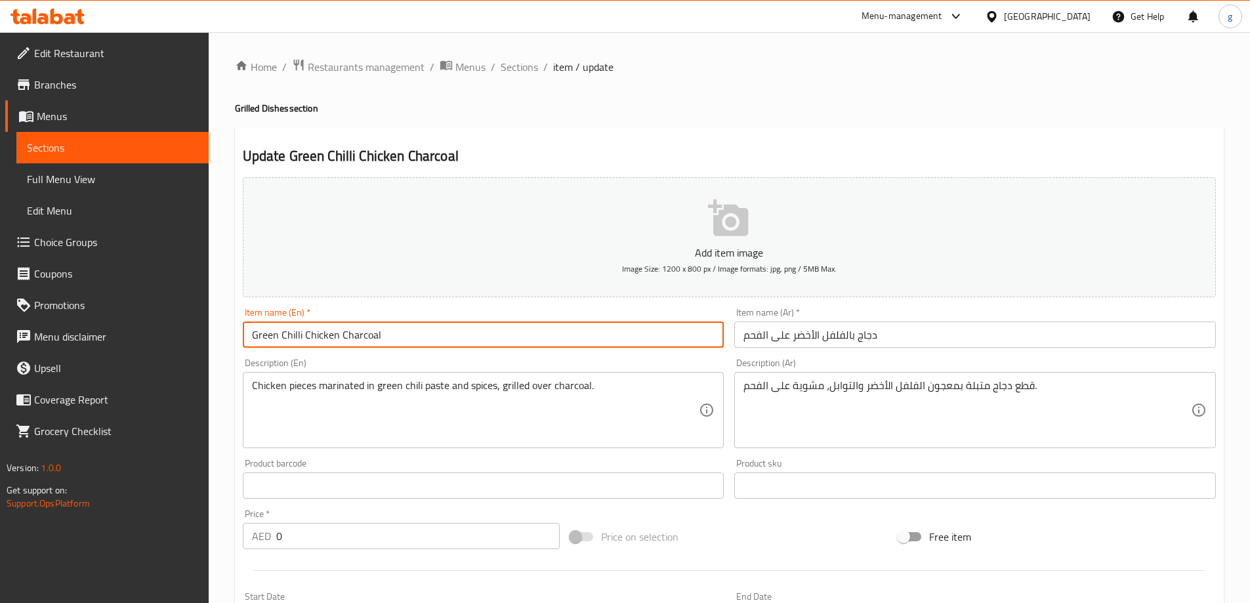
click at [298, 336] on input "Green Chilli Chicken Charcoal" at bounding box center [483, 334] width 481 height 26
type input "Green Chili Chicken Charcoal"
click at [802, 335] on input "دجاج بالفلفل الأخضر على الفحم" at bounding box center [974, 334] width 481 height 26
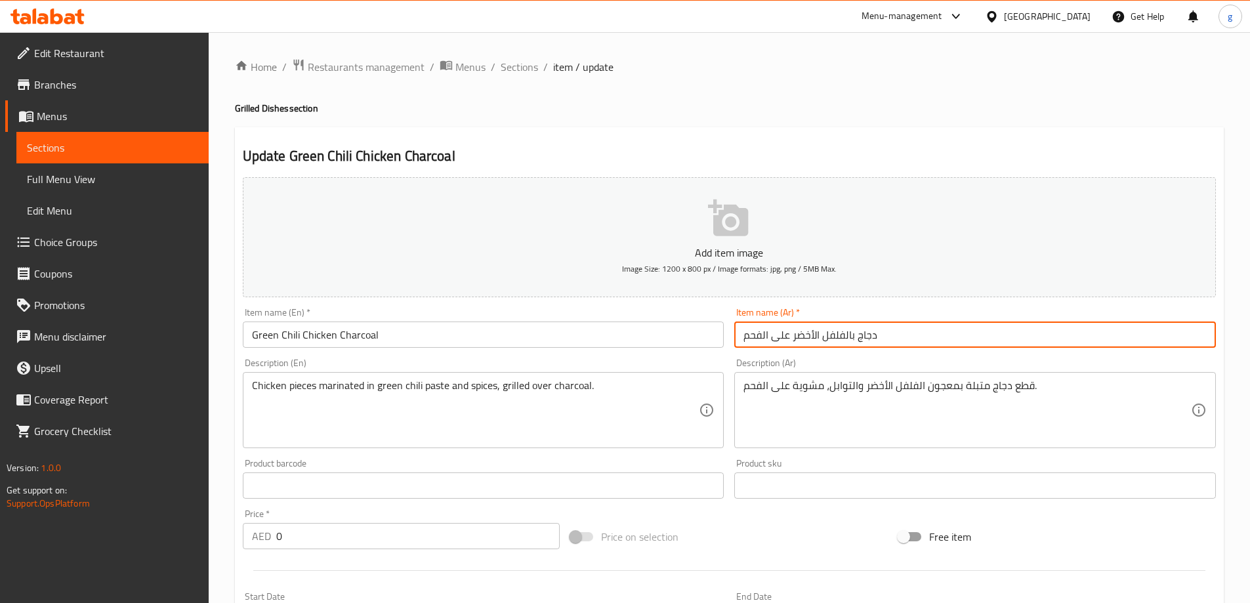
click at [796, 334] on input "دجاج بالفلفل الأخضر على الفحم" at bounding box center [974, 334] width 481 height 26
click at [791, 342] on input "دجاج بالفلفل الأخضر على الفحم" at bounding box center [974, 334] width 481 height 26
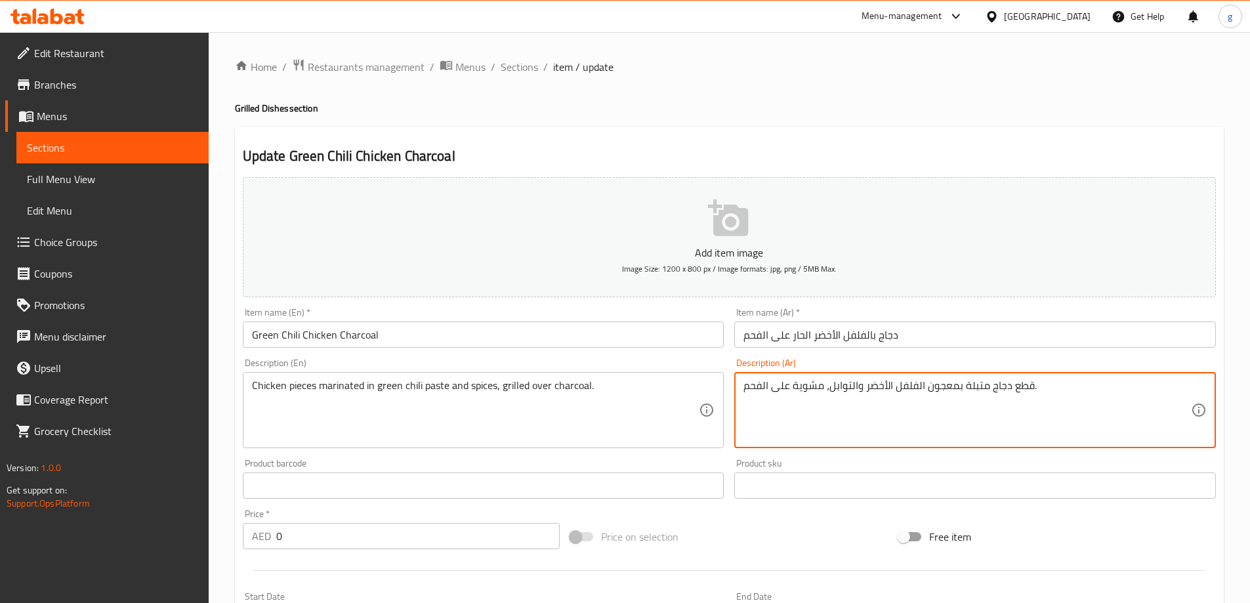
click at [774, 335] on input "دجاج بالفلفل الأخضر الحار على الفحم" at bounding box center [974, 334] width 481 height 26
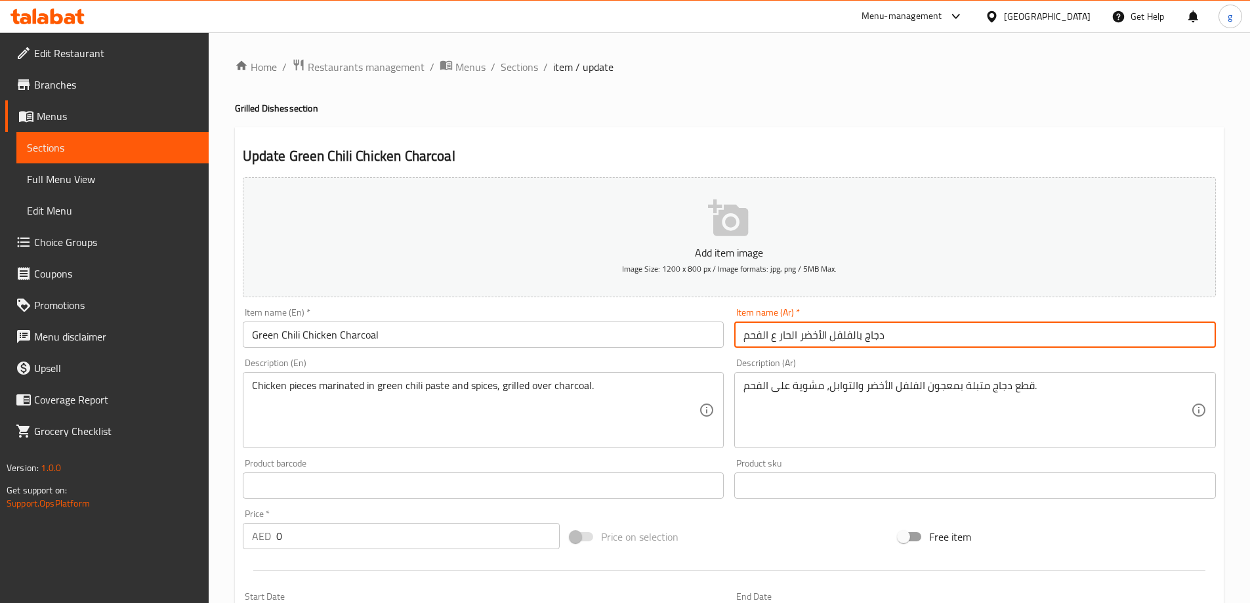
click at [768, 340] on input "دجاج بالفلفل الأخضر الحار ع الفحم" at bounding box center [974, 334] width 481 height 26
type input "دجاج بالفلفل الأخضر الحار عالفحم"
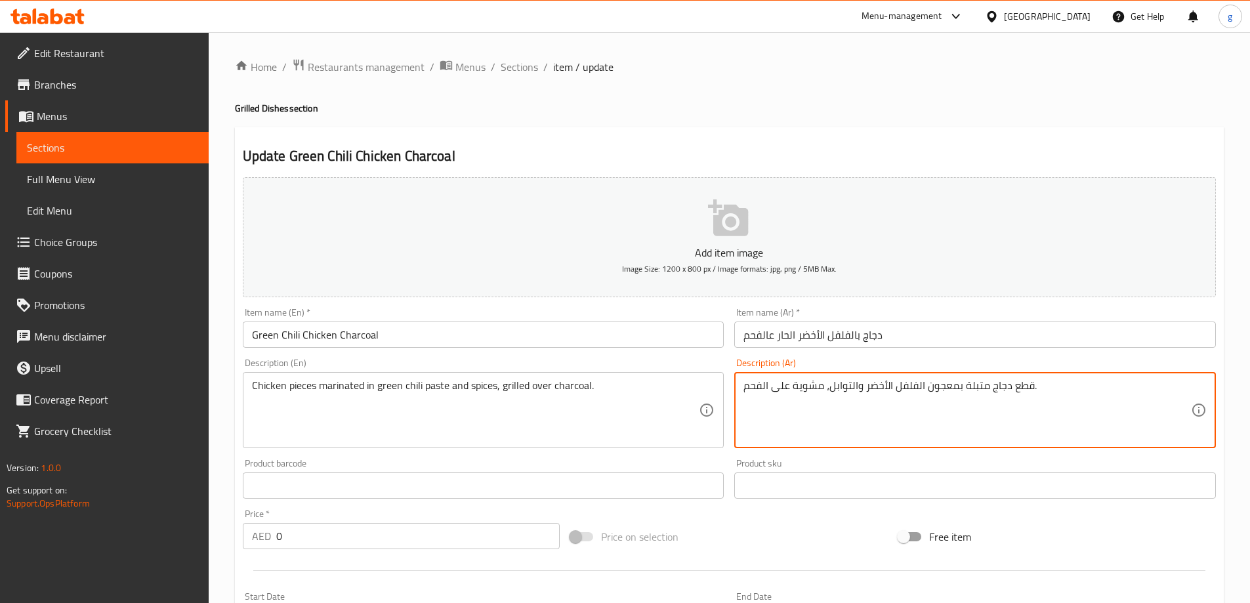
click at [865, 392] on textarea "قطع دجاج متبلة بمعجون الفلفل الأخضر والتوابل، مشوية على الفحم." at bounding box center [966, 410] width 447 height 62
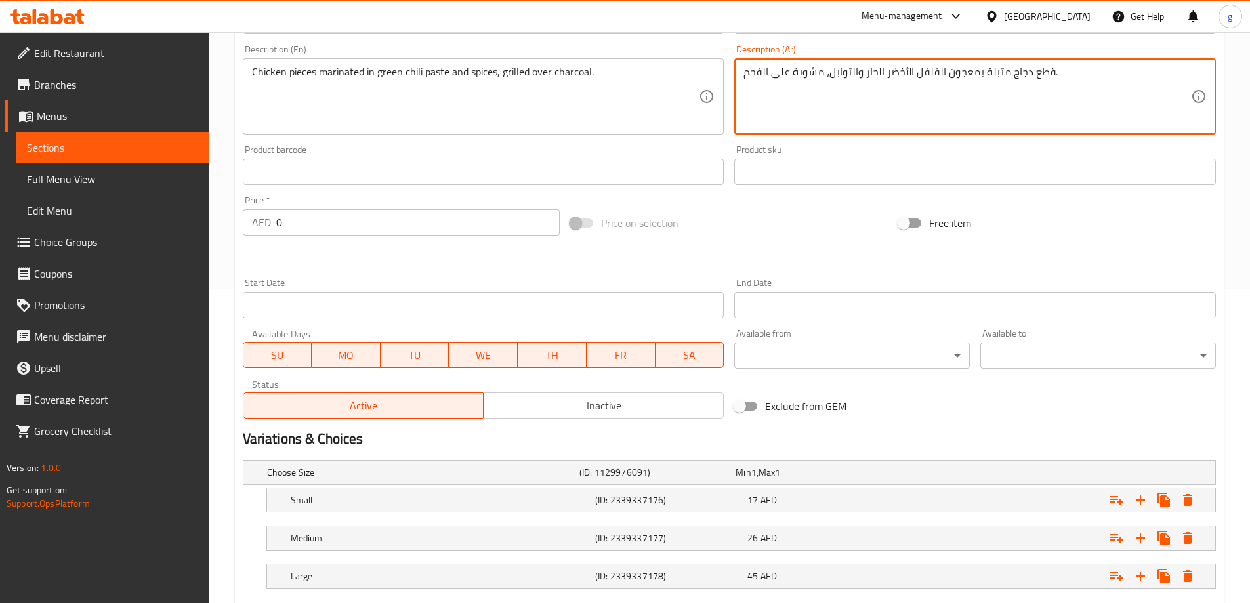
scroll to position [392, 0]
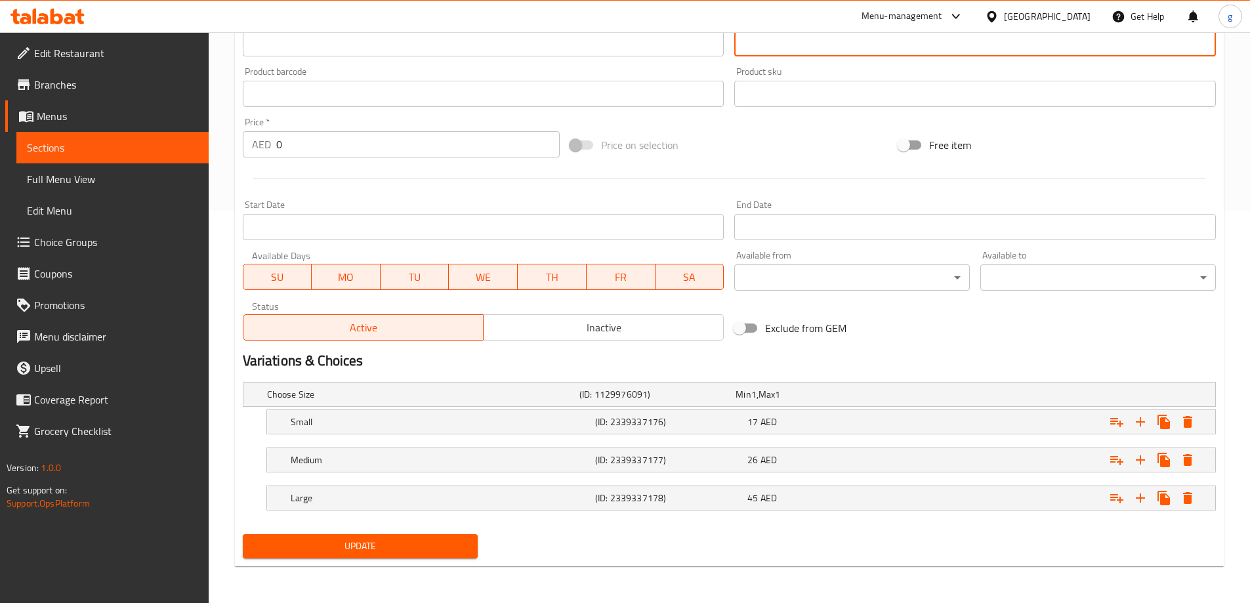
type textarea "قطع دجاج متبلة بمعجون الفلفل الأخضر الحار والتوابل، مشوية على الفحم."
click at [334, 554] on button "Update" at bounding box center [360, 546] width 235 height 24
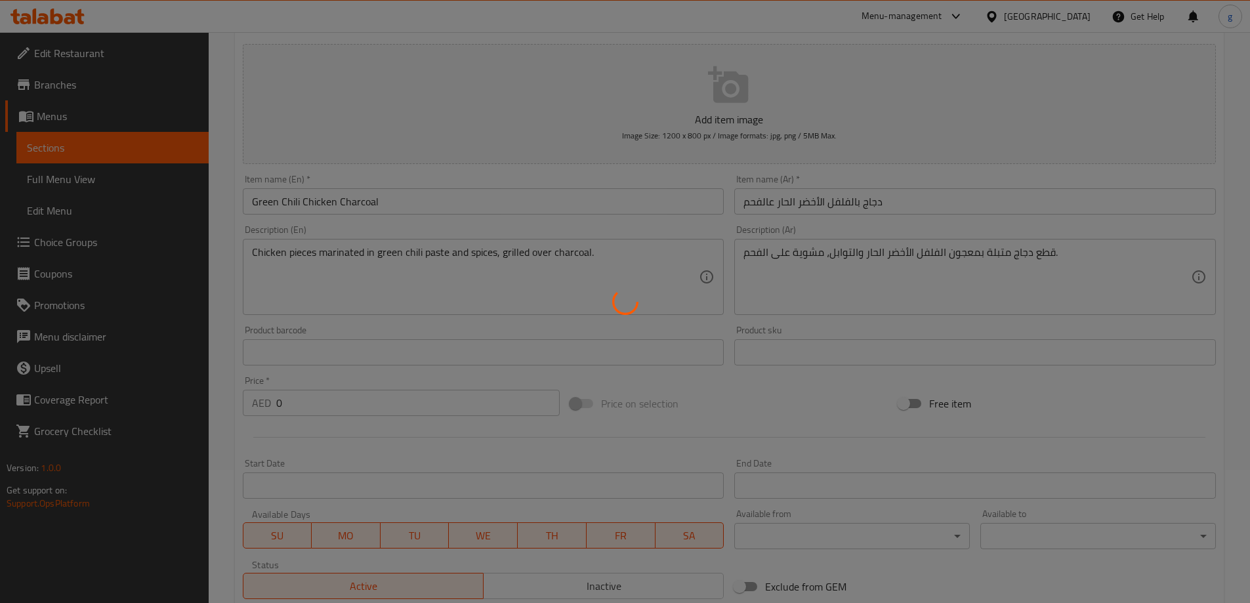
scroll to position [129, 0]
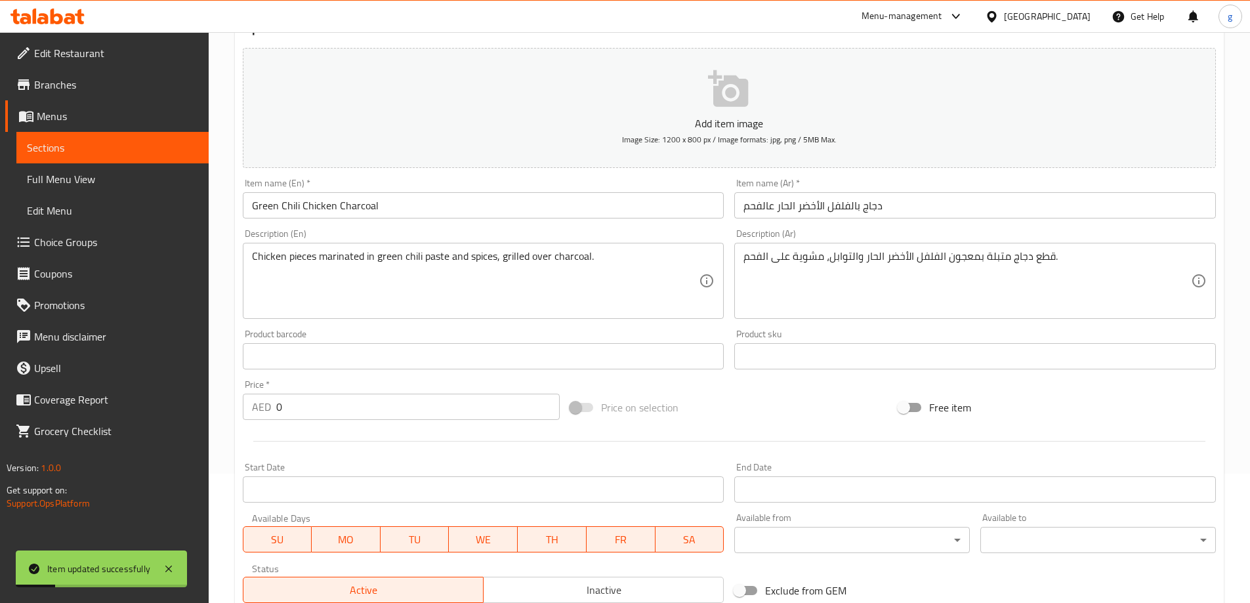
click at [82, 173] on span "Full Menu View" at bounding box center [112, 179] width 171 height 16
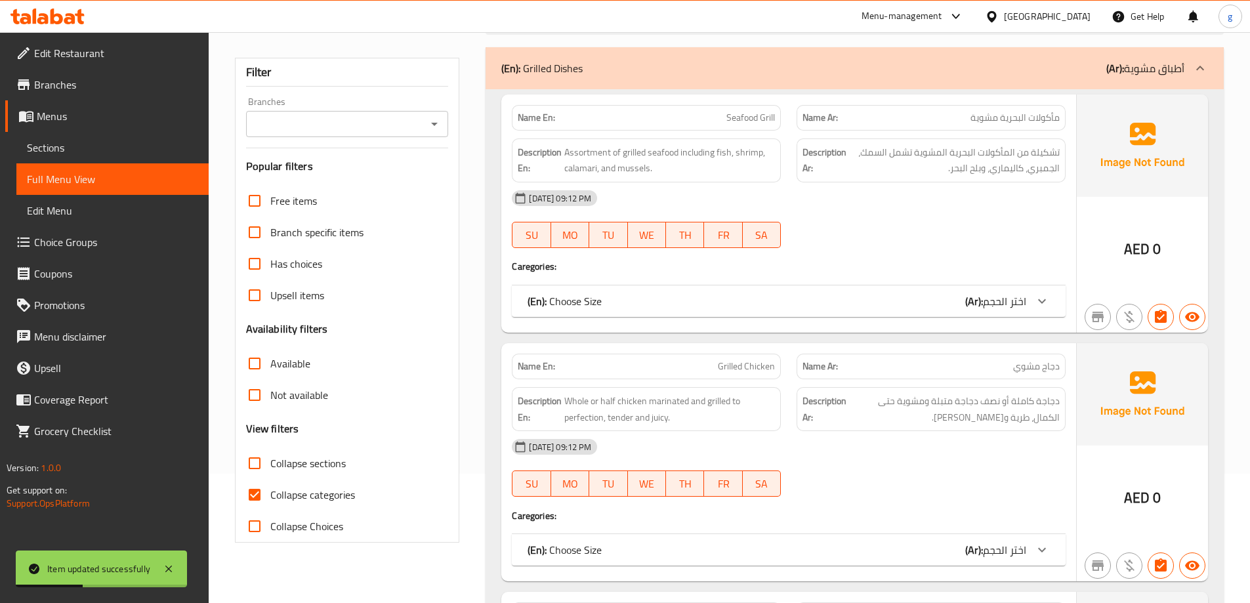
click at [258, 496] on input "Collapse categories" at bounding box center [254, 494] width 31 height 31
checkbox input "false"
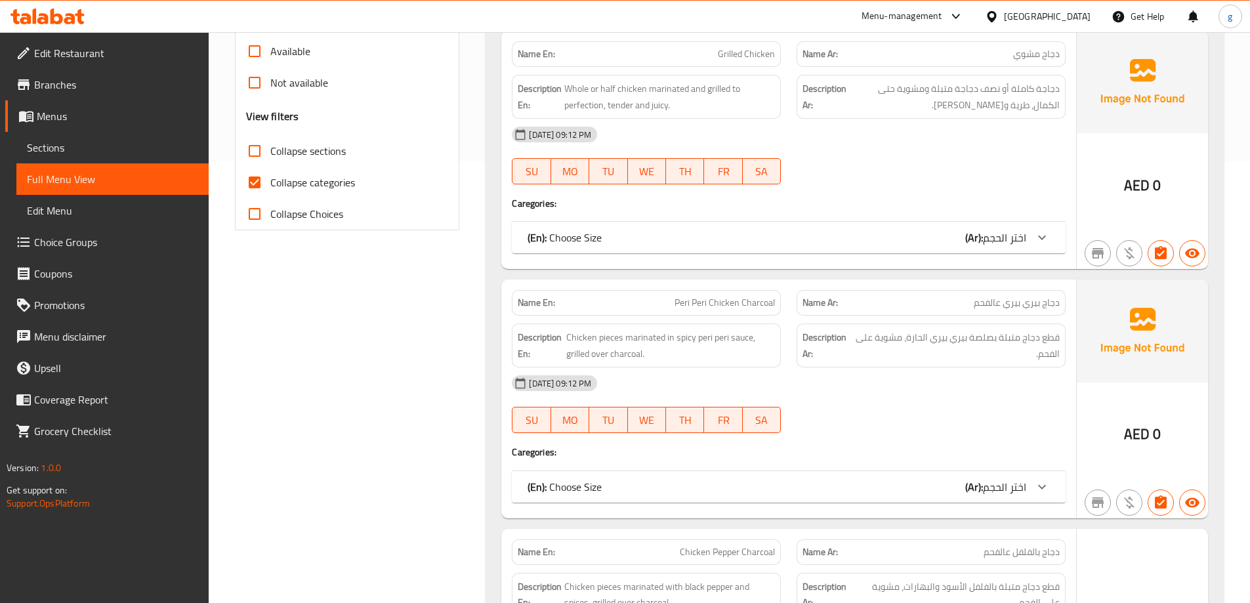
scroll to position [459, 0]
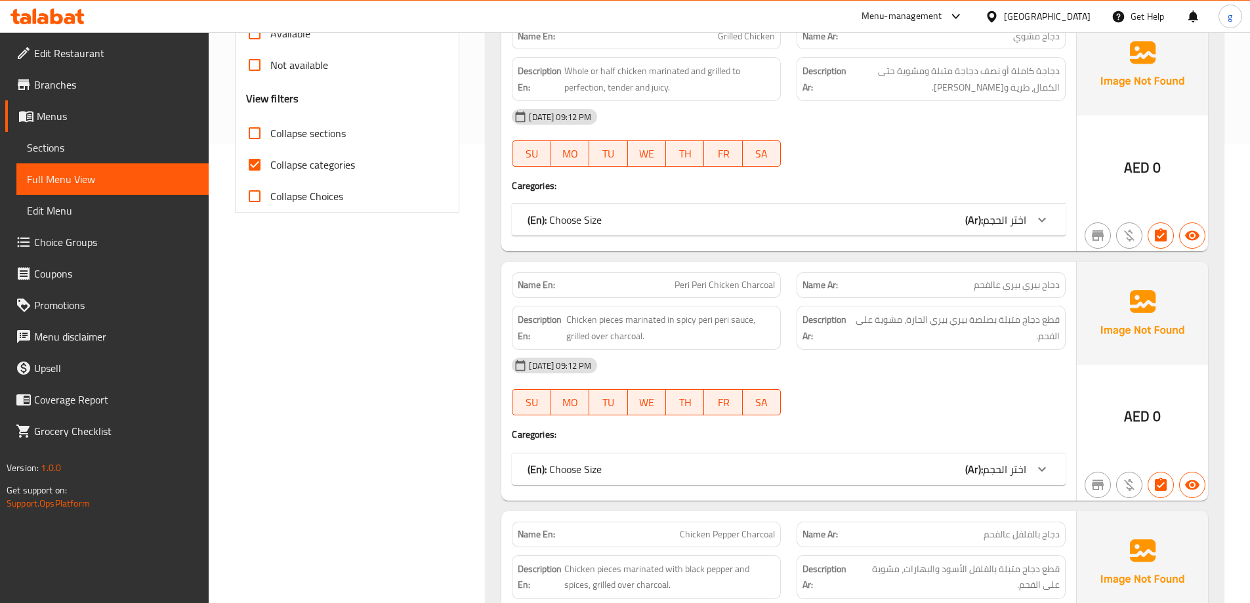
click at [243, 169] on input "Collapse categories" at bounding box center [254, 164] width 31 height 31
checkbox input "false"
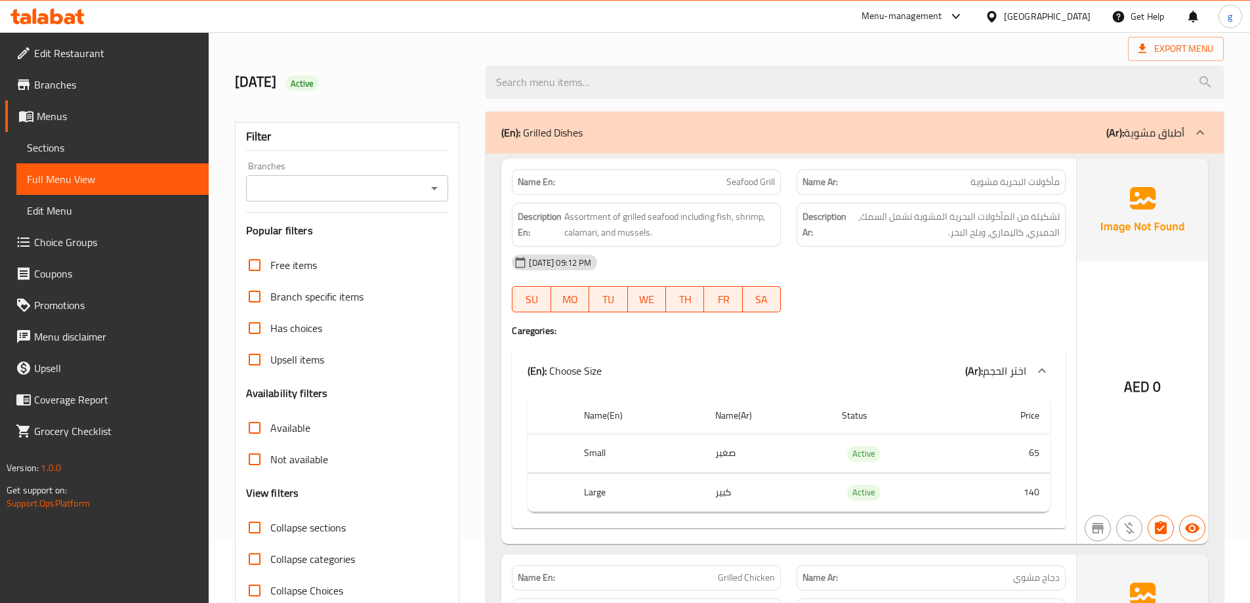
scroll to position [0, 0]
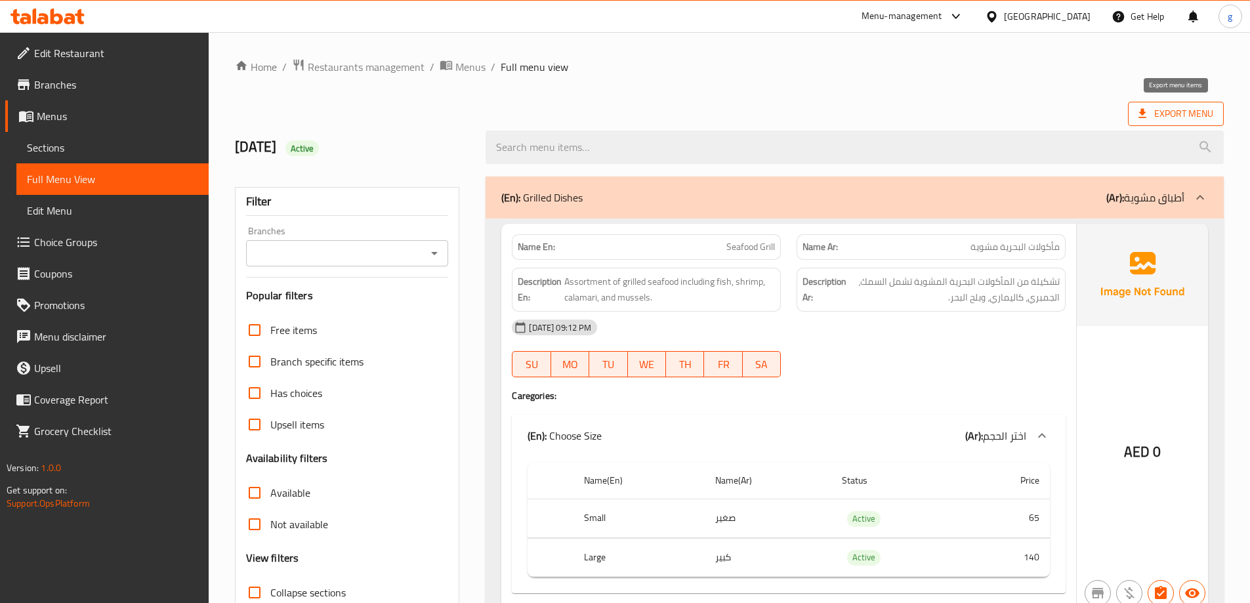
click at [1150, 113] on span "Export Menu" at bounding box center [1175, 114] width 75 height 16
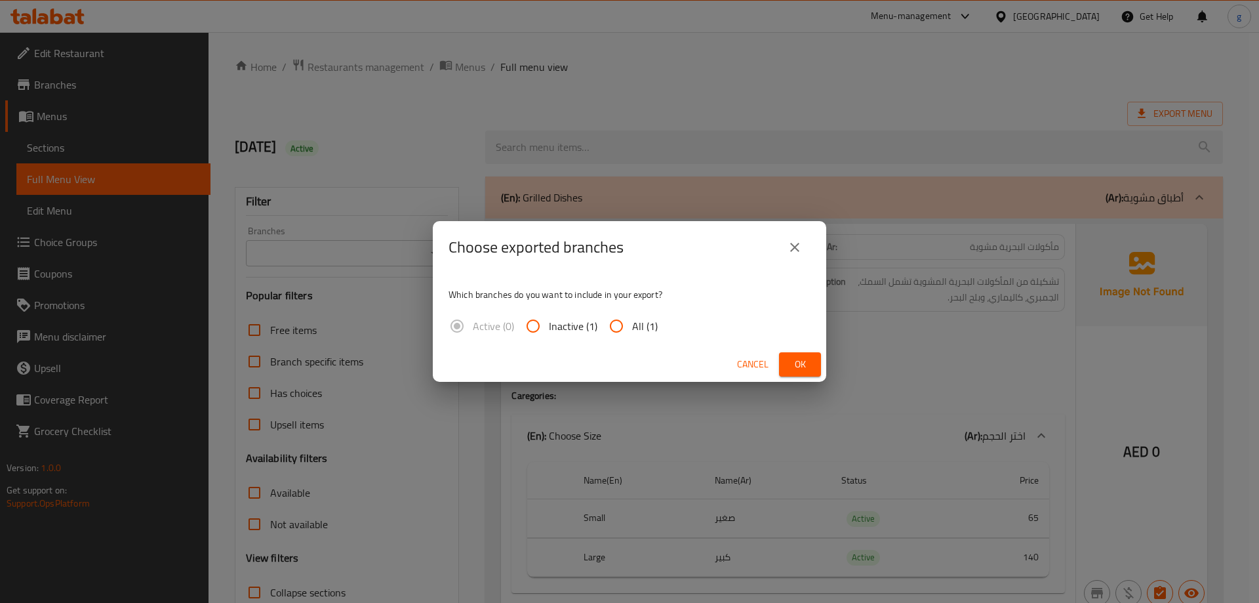
click at [617, 328] on input "All (1)" at bounding box center [616, 325] width 31 height 31
radio input "true"
click at [813, 367] on button "Ok" at bounding box center [800, 364] width 42 height 24
